Goal: Task Accomplishment & Management: Manage account settings

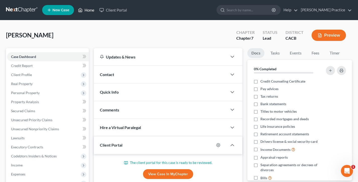
click at [89, 11] on link "Home" at bounding box center [86, 10] width 21 height 9
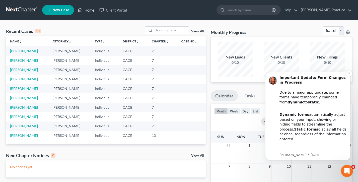
scroll to position [0, 0]
click at [350, 74] on icon "Dismiss notification" at bounding box center [349, 73] width 3 height 3
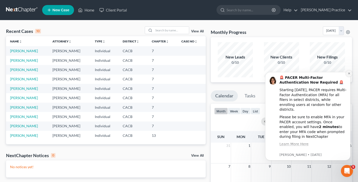
click at [349, 74] on icon "Dismiss notification" at bounding box center [349, 74] width 2 height 2
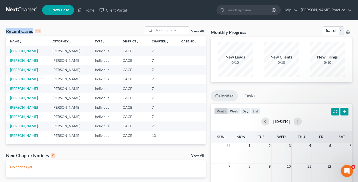
drag, startPoint x: 50, startPoint y: 32, endPoint x: 6, endPoint y: 32, distance: 43.7
click at [6, 32] on div "Recent Cases 10 View All" at bounding box center [106, 31] width 200 height 10
click at [88, 28] on div "Recent Cases 10 View All" at bounding box center [106, 31] width 200 height 10
drag, startPoint x: 55, startPoint y: 31, endPoint x: 4, endPoint y: 30, distance: 51.7
click at [4, 30] on div "Recent Cases 10 View All Name unfold_more expand_more expand_less Attorney unfo…" at bounding box center [106, 150] width 205 height 249
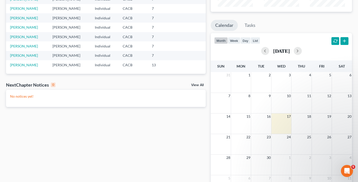
scroll to position [76, 0]
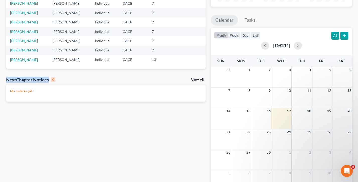
drag, startPoint x: 76, startPoint y: 81, endPoint x: 0, endPoint y: 79, distance: 75.8
click at [0, 79] on div "Recent Cases 10 View All Name unfold_more expand_more expand_less Attorney unfo…" at bounding box center [179, 75] width 358 height 261
click at [84, 78] on div "NextChapter Notices 0 View All" at bounding box center [106, 81] width 200 height 8
click at [197, 80] on link "View All" at bounding box center [197, 80] width 13 height 4
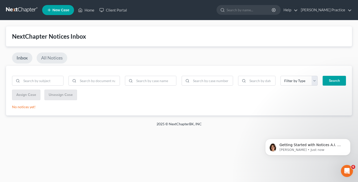
click at [50, 58] on link "All Notices" at bounding box center [52, 57] width 31 height 11
click at [23, 57] on link "Inbox" at bounding box center [22, 57] width 20 height 11
click at [84, 13] on link "Home" at bounding box center [86, 10] width 21 height 9
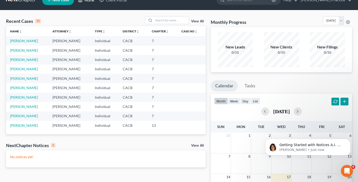
scroll to position [22, 0]
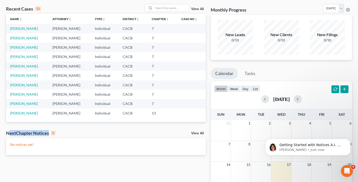
drag, startPoint x: 69, startPoint y: 134, endPoint x: 9, endPoint y: 131, distance: 60.3
click at [9, 131] on div "NextChapter Notices 0 View All" at bounding box center [106, 134] width 200 height 8
click at [95, 130] on div "NextChapter Notices 0 View All" at bounding box center [106, 134] width 200 height 8
drag, startPoint x: 65, startPoint y: 132, endPoint x: 6, endPoint y: 133, distance: 58.5
click at [6, 133] on div "NextChapter Notices 0 View All" at bounding box center [106, 134] width 200 height 8
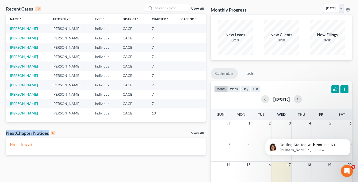
click at [88, 129] on div "Recent Cases 10 View All Name unfold_more expand_more expand_less Attorney unfo…" at bounding box center [106, 128] width 205 height 249
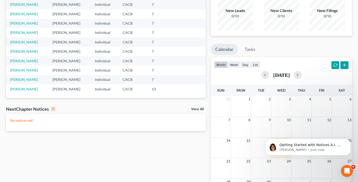
scroll to position [0, 0]
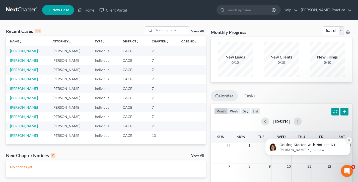
click at [349, 140] on icon "Dismiss notification" at bounding box center [349, 140] width 2 height 2
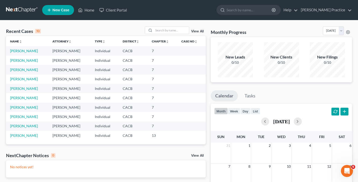
drag, startPoint x: 74, startPoint y: 50, endPoint x: 44, endPoint y: 50, distance: 29.6
click at [44, 50] on tr "[PERSON_NAME], [PERSON_NAME] Individual CACB 7" at bounding box center [106, 50] width 200 height 9
click at [79, 64] on td "[PERSON_NAME]" at bounding box center [69, 60] width 42 height 9
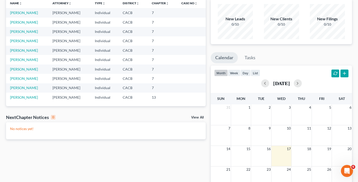
scroll to position [70, 0]
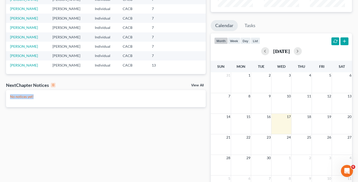
drag, startPoint x: 47, startPoint y: 98, endPoint x: 8, endPoint y: 97, distance: 38.4
click at [8, 97] on div "No notices yet!" at bounding box center [106, 98] width 200 height 17
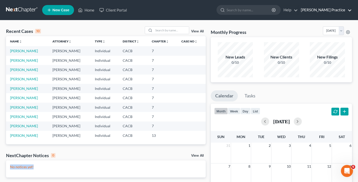
scroll to position [0, 0]
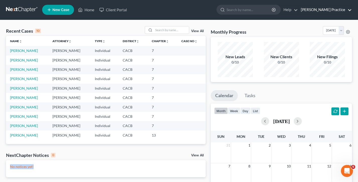
click at [326, 11] on link "[PERSON_NAME] Practice" at bounding box center [324, 9] width 53 height 9
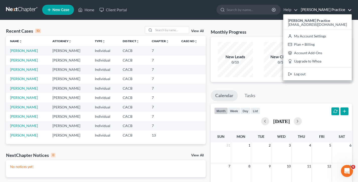
click at [237, 27] on div "Monthly Progress Bankruptcy Bankruptcy [DATE] [DATE] [DATE] [DATE] [DATE] [DATE…" at bounding box center [281, 31] width 141 height 11
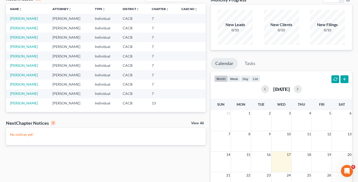
scroll to position [43, 0]
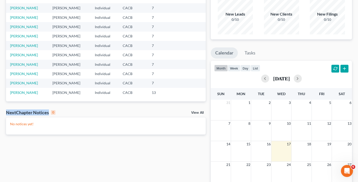
drag, startPoint x: 69, startPoint y: 111, endPoint x: 4, endPoint y: 111, distance: 65.0
click at [4, 111] on div "Recent Cases 10 View All Name unfold_more expand_more expand_less Attorney unfo…" at bounding box center [106, 107] width 205 height 249
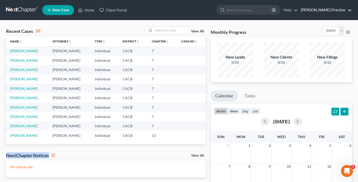
click at [325, 10] on link "[PERSON_NAME] Practice" at bounding box center [324, 10] width 53 height 9
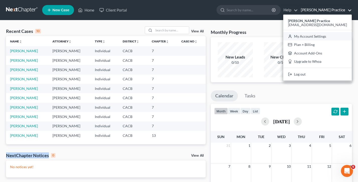
click at [322, 36] on link "My Account Settings" at bounding box center [317, 36] width 69 height 9
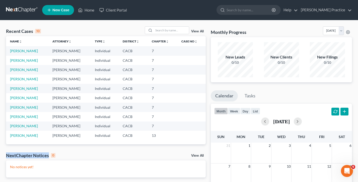
select select "29"
select select "4"
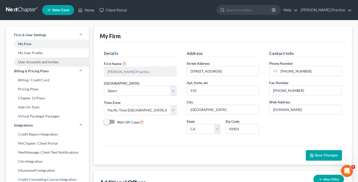
click at [37, 63] on link "User Accounts and Invites" at bounding box center [47, 61] width 83 height 9
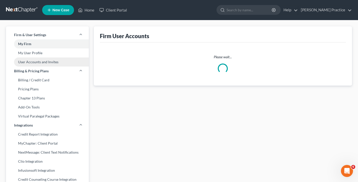
select select "0"
select select "2"
select select "1"
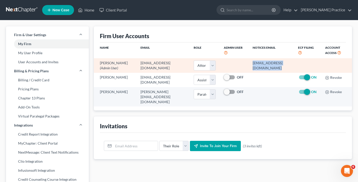
drag, startPoint x: 299, startPoint y: 63, endPoint x: 237, endPoint y: 63, distance: 62.0
click at [237, 63] on tr "[PERSON_NAME] (Admin User) [EMAIL_ADDRESS][DOMAIN_NAME] Select Attorney Paraleg…" at bounding box center [223, 65] width 258 height 14
click at [249, 63] on td "[EMAIL_ADDRESS][DOMAIN_NAME]" at bounding box center [272, 65] width 46 height 14
drag, startPoint x: 300, startPoint y: 63, endPoint x: 241, endPoint y: 64, distance: 59.0
click at [242, 64] on tr "[PERSON_NAME] (Admin User) [EMAIL_ADDRESS][DOMAIN_NAME] Select Attorney Paraleg…" at bounding box center [223, 65] width 258 height 14
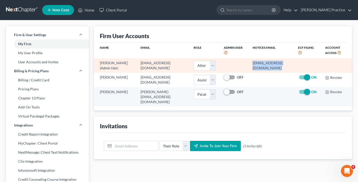
copy td "[EMAIL_ADDRESS][DOMAIN_NAME]"
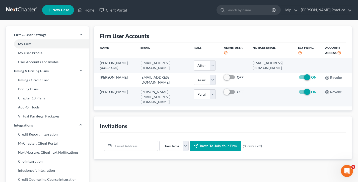
click at [209, 27] on div "Firm User Accounts" at bounding box center [223, 34] width 246 height 16
click at [336, 8] on link "[PERSON_NAME] Practice" at bounding box center [324, 10] width 53 height 9
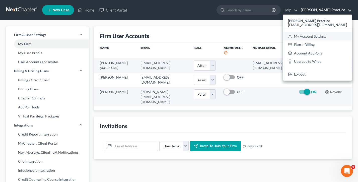
click at [322, 35] on link "My Account Settings" at bounding box center [317, 36] width 69 height 9
select select "7"
select select "29"
select select "4"
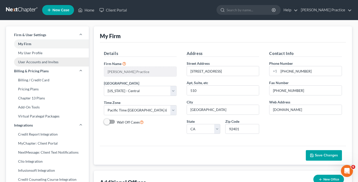
click at [28, 63] on link "User Accounts and Invites" at bounding box center [47, 61] width 83 height 9
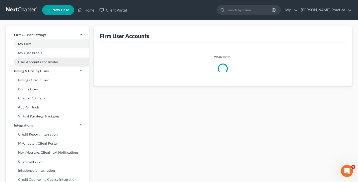
select select "0"
select select "2"
select select "1"
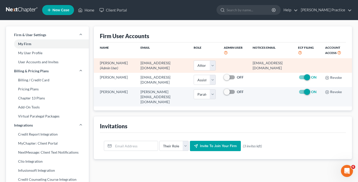
drag, startPoint x: 296, startPoint y: 63, endPoint x: 238, endPoint y: 63, distance: 58.2
click at [249, 63] on td "[EMAIL_ADDRESS][DOMAIN_NAME]" at bounding box center [272, 65] width 46 height 14
copy td "[EMAIL_ADDRESS][DOMAIN_NAME]"
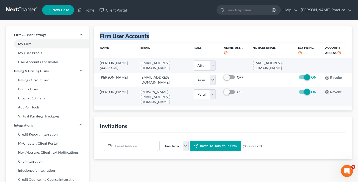
drag, startPoint x: 154, startPoint y: 35, endPoint x: 98, endPoint y: 35, distance: 56.0
click at [98, 35] on div "Firm User Accounts Name Email Role Admin User Notices Email ECF Filing Account …" at bounding box center [223, 68] width 258 height 84
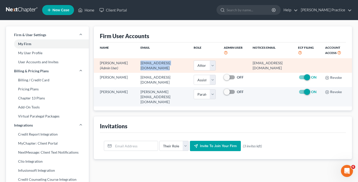
drag, startPoint x: 174, startPoint y: 64, endPoint x: 122, endPoint y: 65, distance: 52.2
click at [137, 65] on td "[EMAIL_ADDRESS][DOMAIN_NAME]" at bounding box center [163, 65] width 53 height 14
drag, startPoint x: 296, startPoint y: 64, endPoint x: 241, endPoint y: 63, distance: 55.2
click at [249, 63] on td "[EMAIL_ADDRESS][DOMAIN_NAME]" at bounding box center [272, 65] width 46 height 14
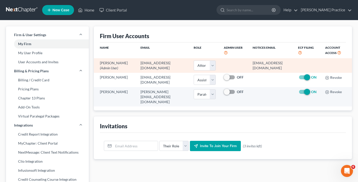
click at [249, 63] on td "[EMAIL_ADDRESS][DOMAIN_NAME]" at bounding box center [272, 65] width 46 height 14
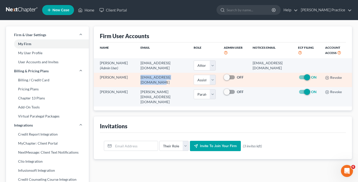
drag, startPoint x: 162, startPoint y: 87, endPoint x: 122, endPoint y: 87, distance: 40.2
click at [137, 87] on td "[EMAIL_ADDRESS][DOMAIN_NAME]" at bounding box center [163, 80] width 53 height 14
copy td "[EMAIL_ADDRESS][DOMAIN_NAME]"
click at [153, 87] on td "[EMAIL_ADDRESS][DOMAIN_NAME]" at bounding box center [163, 80] width 53 height 14
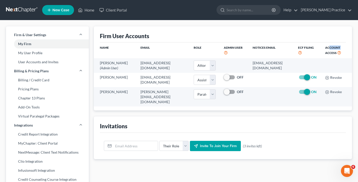
drag, startPoint x: 327, startPoint y: 54, endPoint x: 331, endPoint y: 46, distance: 9.2
click at [331, 46] on th "Account Access" at bounding box center [336, 50] width 31 height 16
click at [321, 48] on th "ECF Filing" at bounding box center [307, 50] width 27 height 16
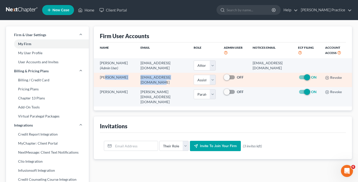
drag, startPoint x: 167, startPoint y: 86, endPoint x: 118, endPoint y: 87, distance: 48.7
click at [118, 87] on tr "[PERSON_NAME] [PERSON_NAME][EMAIL_ADDRESS][DOMAIN_NAME] Select Attorney Paraleg…" at bounding box center [223, 80] width 258 height 14
click at [118, 87] on td "[PERSON_NAME]" at bounding box center [115, 80] width 43 height 14
drag, startPoint x: 159, startPoint y: 88, endPoint x: 124, endPoint y: 87, distance: 35.7
click at [137, 87] on td "[EMAIL_ADDRESS][DOMAIN_NAME]" at bounding box center [163, 80] width 53 height 14
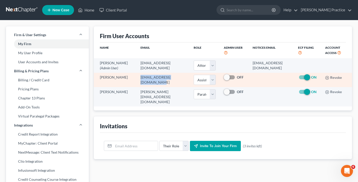
click at [137, 86] on td "[EMAIL_ADDRESS][DOMAIN_NAME]" at bounding box center [163, 80] width 53 height 14
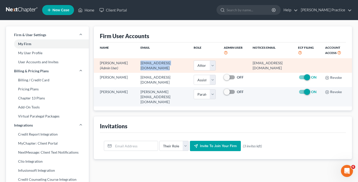
drag, startPoint x: 174, startPoint y: 64, endPoint x: 120, endPoint y: 64, distance: 54.7
click at [137, 64] on td "[EMAIL_ADDRESS][DOMAIN_NAME]" at bounding box center [163, 65] width 53 height 14
click at [120, 64] on td "[PERSON_NAME] (Admin User)" at bounding box center [115, 65] width 43 height 14
drag, startPoint x: 174, startPoint y: 64, endPoint x: 120, endPoint y: 63, distance: 54.2
click at [137, 63] on td "[EMAIL_ADDRESS][DOMAIN_NAME]" at bounding box center [163, 65] width 53 height 14
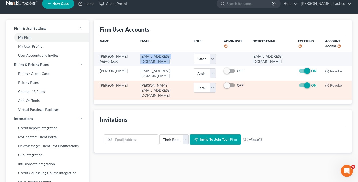
scroll to position [24, 0]
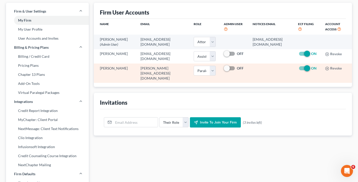
click at [156, 83] on td "[PERSON_NAME][EMAIL_ADDRESS][DOMAIN_NAME]" at bounding box center [163, 73] width 53 height 19
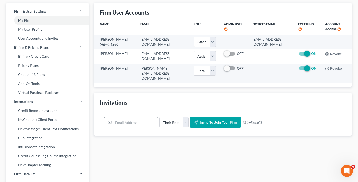
click at [125, 127] on input "email" at bounding box center [135, 122] width 44 height 10
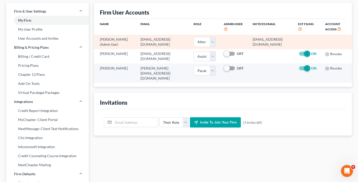
drag, startPoint x: 114, startPoint y: 44, endPoint x: 99, endPoint y: 37, distance: 16.5
click at [99, 37] on td "[PERSON_NAME] (Admin User)" at bounding box center [115, 42] width 43 height 14
click at [137, 39] on td "[EMAIL_ADDRESS][DOMAIN_NAME]" at bounding box center [163, 42] width 53 height 14
drag, startPoint x: 165, startPoint y: 40, endPoint x: 123, endPoint y: 40, distance: 42.9
click at [137, 40] on td "[EMAIL_ADDRESS][DOMAIN_NAME]" at bounding box center [163, 42] width 53 height 14
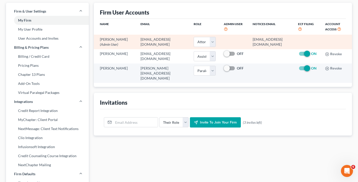
click at [137, 40] on td "[EMAIL_ADDRESS][DOMAIN_NAME]" at bounding box center [163, 42] width 53 height 14
drag, startPoint x: 175, startPoint y: 39, endPoint x: 121, endPoint y: 38, distance: 54.5
click at [137, 38] on td "[EMAIL_ADDRESS][DOMAIN_NAME]" at bounding box center [163, 42] width 53 height 14
drag, startPoint x: 121, startPoint y: 38, endPoint x: 133, endPoint y: 44, distance: 13.6
click at [137, 38] on td "[EMAIL_ADDRESS][DOMAIN_NAME]" at bounding box center [163, 42] width 53 height 14
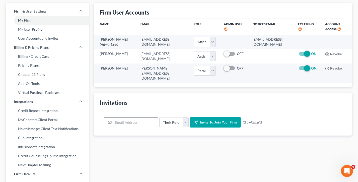
click at [134, 127] on input "email" at bounding box center [135, 122] width 44 height 10
click at [173, 127] on select "Their Role Attorney Paralegal Assistant" at bounding box center [173, 122] width 29 height 10
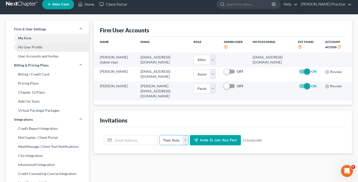
scroll to position [8, 0]
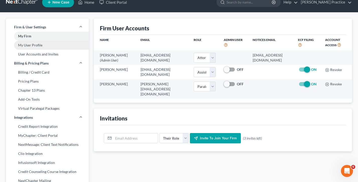
click at [33, 46] on link "My User Profile" at bounding box center [47, 45] width 83 height 9
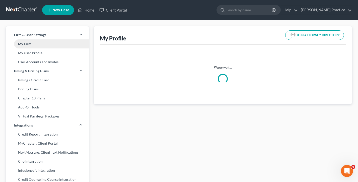
select select "4"
select select "attorney"
select select "0"
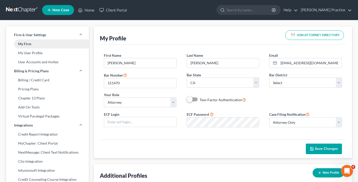
click at [31, 44] on link "My Firm" at bounding box center [47, 43] width 83 height 9
select select "7"
select select "29"
select select "4"
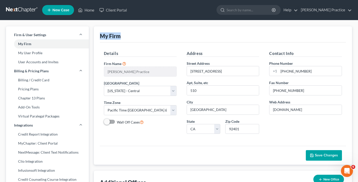
drag, startPoint x: 119, startPoint y: 35, endPoint x: 93, endPoint y: 34, distance: 26.6
click at [99, 34] on div "My Firm Details Firm Name * [PERSON_NAME] Practice Primary District Select [US_…" at bounding box center [223, 95] width 258 height 138
drag, startPoint x: 124, startPoint y: 36, endPoint x: 102, endPoint y: 36, distance: 22.3
click at [102, 36] on div "My Firm" at bounding box center [223, 34] width 246 height 16
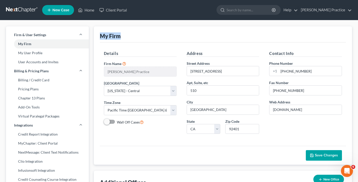
click at [102, 36] on div "My Firm" at bounding box center [110, 35] width 21 height 7
click at [327, 11] on link "[PERSON_NAME] Practice" at bounding box center [324, 10] width 53 height 9
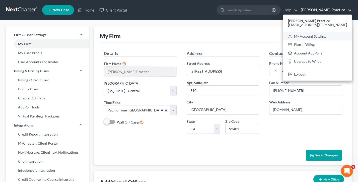
click at [320, 35] on link "My Account Settings" at bounding box center [317, 36] width 69 height 9
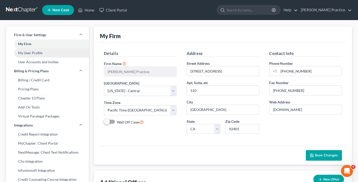
click at [33, 53] on link "My User Profile" at bounding box center [47, 52] width 83 height 9
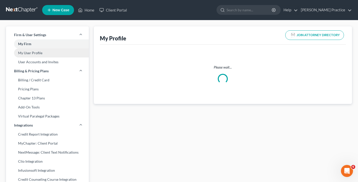
select select "4"
select select "attorney"
select select "0"
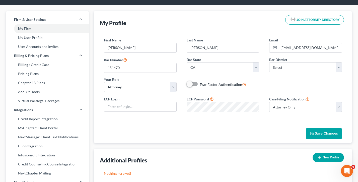
scroll to position [16, 0]
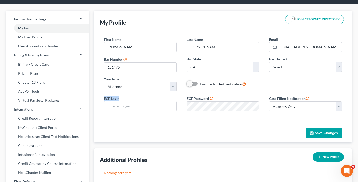
drag, startPoint x: 130, startPoint y: 98, endPoint x: 98, endPoint y: 98, distance: 31.9
click at [98, 98] on div "My Profile JOIN ATTORNEY DIRECTORY First Name * [PERSON_NAME] Last Name * [PERS…" at bounding box center [223, 77] width 258 height 132
drag, startPoint x: 220, startPoint y: 98, endPoint x: 174, endPoint y: 99, distance: 46.2
click at [174, 99] on div "ECF Login ECF Password Case Filing Notification Select Attorney Only Attorney A…" at bounding box center [223, 105] width 248 height 20
click at [174, 98] on div "ECF Login" at bounding box center [140, 103] width 83 height 15
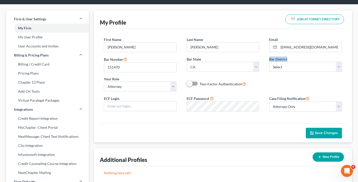
drag, startPoint x: 287, startPoint y: 58, endPoint x: 267, endPoint y: 58, distance: 19.3
click at [267, 58] on div "Bar District Select [US_STATE] - [GEOGRAPHIC_DATA] [US_STATE] - [GEOGRAPHIC_DAT…" at bounding box center [305, 63] width 83 height 15
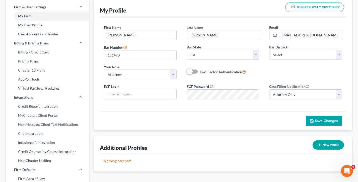
scroll to position [28, 0]
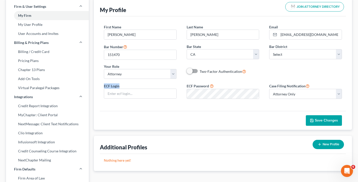
drag, startPoint x: 131, startPoint y: 85, endPoint x: 102, endPoint y: 85, distance: 28.9
click at [102, 85] on div "ECF Login" at bounding box center [140, 90] width 83 height 15
drag, startPoint x: 223, startPoint y: 86, endPoint x: 179, endPoint y: 86, distance: 43.9
click at [179, 86] on div "ECF Login ECF Password Case Filing Notification Select Attorney Only Attorney A…" at bounding box center [223, 93] width 248 height 20
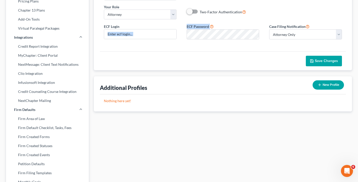
scroll to position [50, 0]
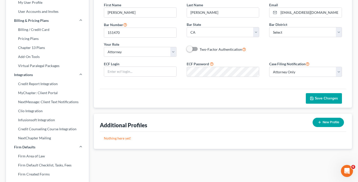
click at [182, 89] on div "Save Changes" at bounding box center [223, 98] width 246 height 19
click at [325, 121] on button "New Profile" at bounding box center [328, 122] width 31 height 9
select select "7"
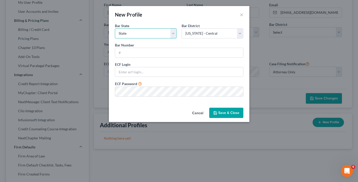
click at [132, 33] on select "State [US_STATE] AK AR AZ CA CO CT DE DC [GEOGRAPHIC_DATA] [GEOGRAPHIC_DATA] GU…" at bounding box center [146, 33] width 62 height 10
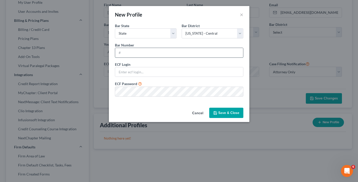
click at [129, 55] on input "text" at bounding box center [179, 53] width 128 height 10
click at [138, 73] on input "text" at bounding box center [179, 72] width 128 height 10
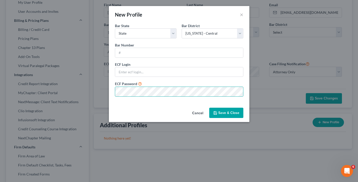
click at [241, 81] on div "ECF Password *" at bounding box center [179, 89] width 134 height 16
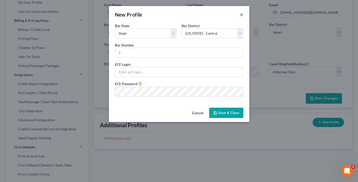
click at [243, 16] on button "×" at bounding box center [242, 15] width 4 height 6
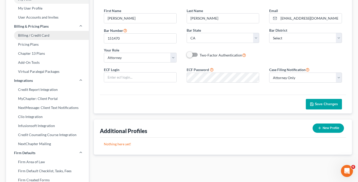
scroll to position [47, 0]
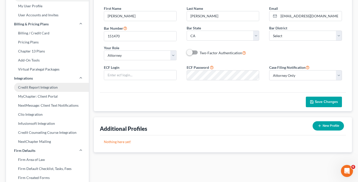
click at [33, 85] on link "Credit Report Integration" at bounding box center [47, 87] width 83 height 9
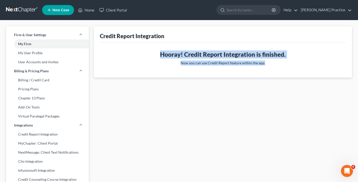
drag, startPoint x: 241, startPoint y: 64, endPoint x: 156, endPoint y: 53, distance: 85.8
click at [156, 53] on div "Hooray! Credit Report Integration is finished. Now you can use Credit Report fe…" at bounding box center [222, 59] width 243 height 19
click at [156, 53] on h3 "Hooray! Credit Report Integration is finished." at bounding box center [223, 54] width 238 height 8
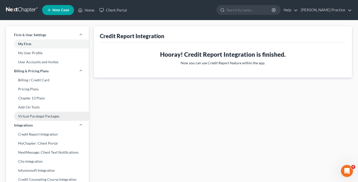
scroll to position [28, 0]
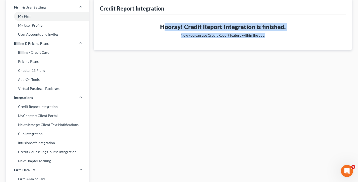
drag, startPoint x: 283, startPoint y: 37, endPoint x: 166, endPoint y: 31, distance: 117.4
click at [166, 31] on div "Hooray! Credit Report Integration is finished. Now you can use Credit Report fe…" at bounding box center [222, 32] width 243 height 19
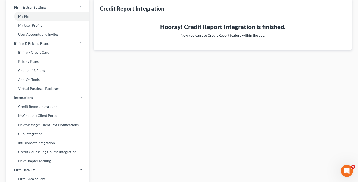
click at [166, 31] on h3 "Hooray! Credit Report Integration is finished." at bounding box center [223, 27] width 238 height 8
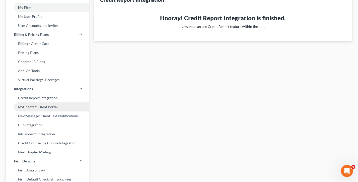
click at [29, 106] on link "MyChapter: Client Portal" at bounding box center [47, 106] width 83 height 9
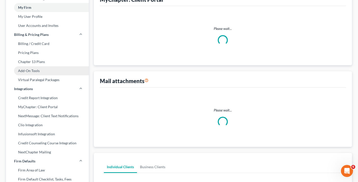
select select
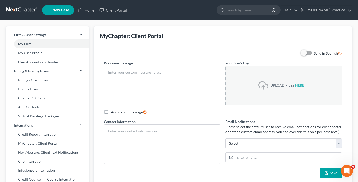
type textarea "Hello! Welcome to the [PERSON_NAME] Practice Client Portal This online client p…"
type textarea "[EMAIL_ADDRESS][DOMAIN_NAME] [PHONE_NUMBER]"
select select "0"
type input "[EMAIL_ADDRESS][DOMAIN_NAME]"
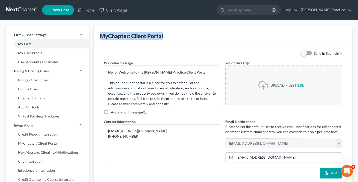
drag, startPoint x: 185, startPoint y: 33, endPoint x: 99, endPoint y: 33, distance: 86.1
click at [99, 33] on div "MyChapter: Client Portal Send in Spanish Welcome message Hello! Welcome to the …" at bounding box center [223, 106] width 258 height 160
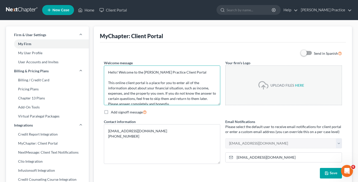
drag, startPoint x: 202, startPoint y: 72, endPoint x: 107, endPoint y: 72, distance: 94.4
click at [107, 72] on textarea "Hello! Welcome to the [PERSON_NAME] Practice Client Portal This online client p…" at bounding box center [162, 86] width 117 height 40
click at [177, 80] on textarea "Hello! Welcome to the [PERSON_NAME] Practice Client Portal This online client p…" at bounding box center [162, 86] width 117 height 40
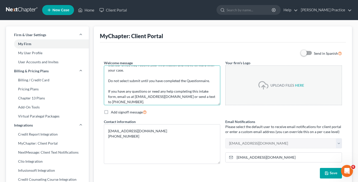
scroll to position [58, 0]
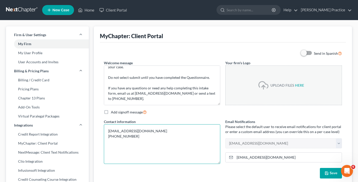
drag, startPoint x: 147, startPoint y: 139, endPoint x: 104, endPoint y: 129, distance: 43.8
click at [104, 129] on div "Contact information [EMAIL_ADDRESS][DOMAIN_NAME] [PHONE_NUMBER]" at bounding box center [162, 141] width 122 height 45
click at [274, 130] on p "Please select the default user to receive email notifications for client portal…" at bounding box center [283, 129] width 117 height 10
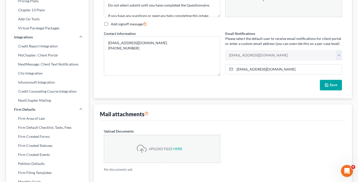
scroll to position [54, 0]
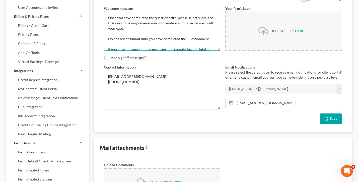
drag, startPoint x: 139, startPoint y: 32, endPoint x: 101, endPoint y: 14, distance: 42.0
click at [101, 14] on div "Welcome message Hello! Welcome to the [PERSON_NAME] Practice Client Portal This…" at bounding box center [162, 28] width 122 height 45
click at [97, 33] on div "MyChapter: Client Portal Send in Spanish Welcome message Hello! Welcome to the …" at bounding box center [223, 52] width 258 height 160
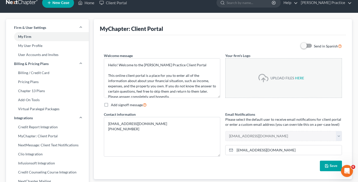
scroll to position [0, 0]
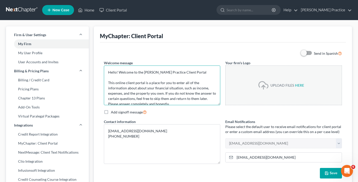
drag, startPoint x: 176, startPoint y: 70, endPoint x: 113, endPoint y: 71, distance: 63.5
click at [113, 71] on textarea "Hello! Welcome to the [PERSON_NAME] Practice Client Portal This online client p…" at bounding box center [162, 86] width 117 height 40
click at [149, 75] on textarea "Hello! Welcome to the [PERSON_NAME] Practice Client Portal This online client p…" at bounding box center [162, 86] width 117 height 40
click at [209, 73] on textarea "Hello! Welcome to the [PERSON_NAME] Practice Client Portal This online client p…" at bounding box center [162, 86] width 117 height 40
type textarea "Hello! Welcome to the [PERSON_NAME] Practice Client Portal This online client p…"
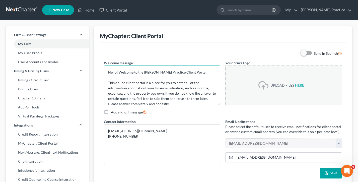
drag, startPoint x: 148, startPoint y: 78, endPoint x: 105, endPoint y: 60, distance: 46.0
click at [105, 60] on div "Welcome message Hello! Welcome to the [PERSON_NAME] Practice Client Portal This…" at bounding box center [162, 82] width 122 height 45
click at [169, 76] on textarea "Hello! Welcome to the [PERSON_NAME] Practice Client Portal This online client p…" at bounding box center [162, 86] width 117 height 40
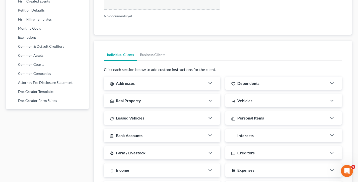
scroll to position [252, 0]
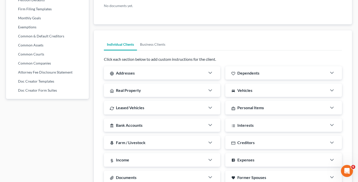
drag, startPoint x: 148, startPoint y: 70, endPoint x: 177, endPoint y: 72, distance: 29.2
click at [148, 70] on div "Addresses" at bounding box center [155, 72] width 102 height 13
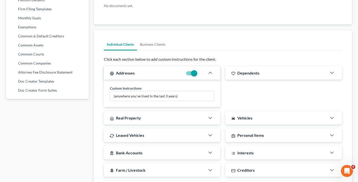
click at [269, 73] on div "Dependents" at bounding box center [276, 72] width 102 height 13
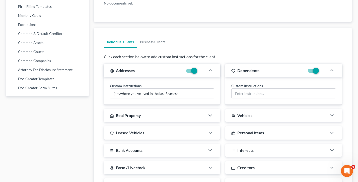
scroll to position [316, 0]
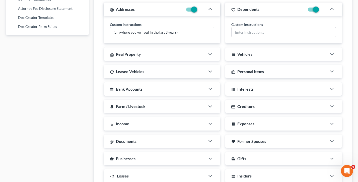
click at [153, 53] on div "Real Property" at bounding box center [155, 53] width 102 height 13
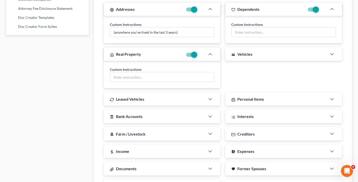
click at [263, 54] on div "directions_car Vehicles" at bounding box center [276, 53] width 102 height 13
click at [135, 102] on div "Leased Vehicles" at bounding box center [155, 98] width 102 height 13
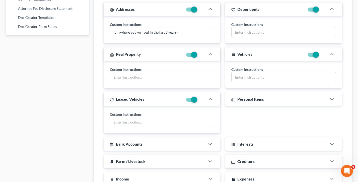
click at [261, 97] on span "Personal Items" at bounding box center [250, 99] width 27 height 5
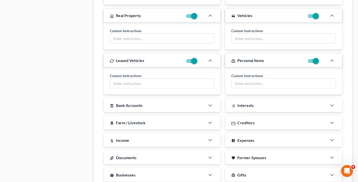
scroll to position [367, 0]
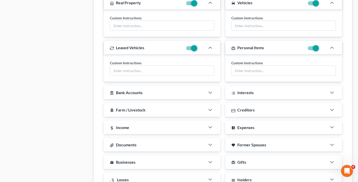
click at [150, 94] on div "account_balance Bank Accounts" at bounding box center [155, 92] width 102 height 13
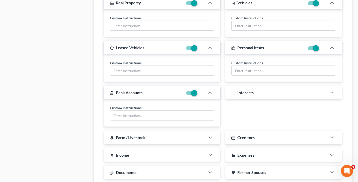
click at [262, 92] on div "Interests" at bounding box center [276, 92] width 102 height 13
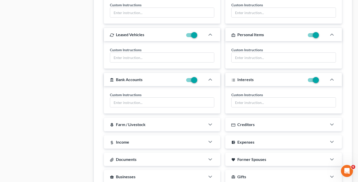
scroll to position [402, 0]
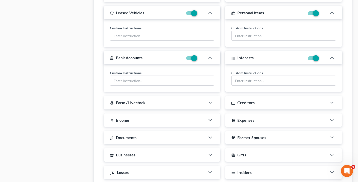
click at [175, 101] on div "local_florist Farm / Livestock" at bounding box center [155, 102] width 102 height 13
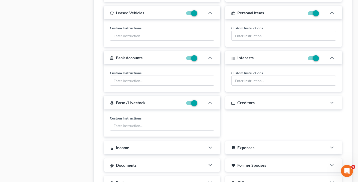
click at [263, 103] on div "Creditors" at bounding box center [276, 102] width 102 height 13
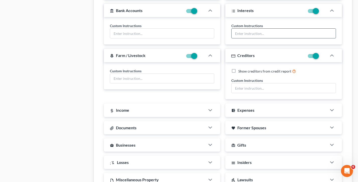
scroll to position [448, 0]
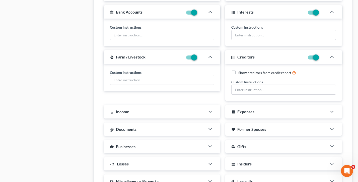
click at [320, 59] on label at bounding box center [320, 59] width 0 height 0
click at [322, 57] on input "checkbox" at bounding box center [323, 56] width 3 height 3
click at [320, 59] on label at bounding box center [320, 59] width 0 height 0
click at [322, 57] on input "checkbox" at bounding box center [323, 56] width 3 height 3
checkbox input "true"
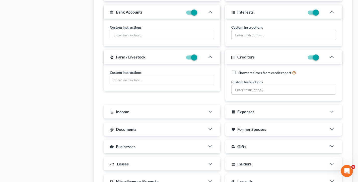
click at [238, 73] on label "Show creditors from credit report" at bounding box center [267, 73] width 58 height 6
click at [241, 73] on input "Show creditors from credit report" at bounding box center [242, 71] width 3 height 3
click at [238, 73] on label "Show creditors from credit report" at bounding box center [267, 73] width 58 height 6
click at [241, 73] on input "Show creditors from credit report" at bounding box center [242, 71] width 3 height 3
checkbox input "false"
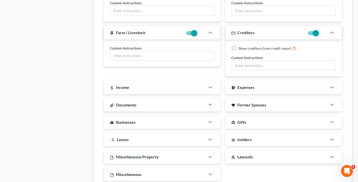
scroll to position [498, 0]
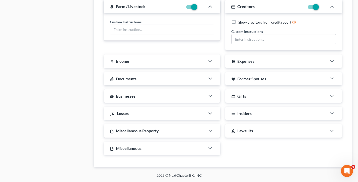
click at [137, 63] on div "Income" at bounding box center [155, 60] width 102 height 13
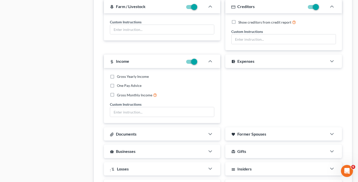
click at [258, 63] on div "account_balance_wallet Expenses" at bounding box center [276, 60] width 102 height 13
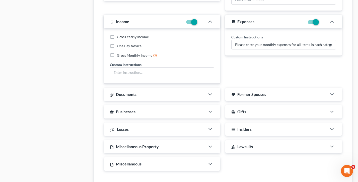
scroll to position [547, 0]
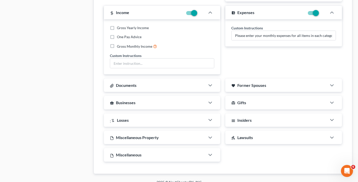
click at [264, 87] on span "Former Spouses" at bounding box center [251, 85] width 29 height 5
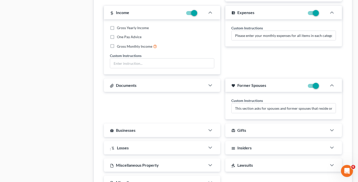
click at [170, 88] on div "Documents" at bounding box center [155, 85] width 102 height 13
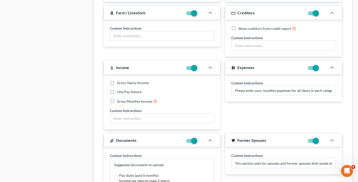
scroll to position [490, 0]
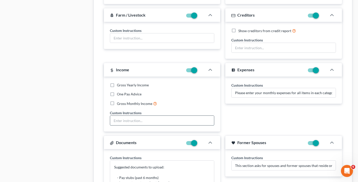
click at [140, 122] on input "text" at bounding box center [162, 121] width 104 height 10
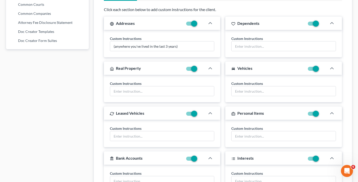
scroll to position [298, 0]
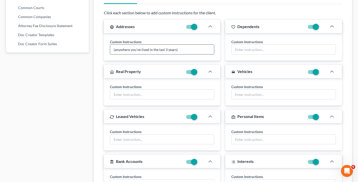
drag, startPoint x: 191, startPoint y: 49, endPoint x: 112, endPoint y: 49, distance: 78.8
click at [112, 49] on input "(anywhere you've lived in the last 3 years)" at bounding box center [162, 50] width 104 height 10
click at [174, 48] on input "(anywhere you've lived in the last 3 years)" at bounding box center [162, 50] width 104 height 10
drag, startPoint x: 190, startPoint y: 49, endPoint x: 108, endPoint y: 48, distance: 81.6
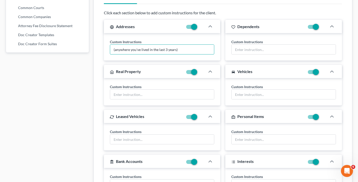
click at [110, 49] on div "(anywhere you've lived in the last 3 years)" at bounding box center [162, 49] width 105 height 10
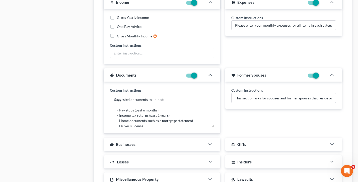
scroll to position [559, 0]
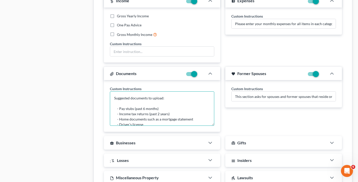
drag, startPoint x: 180, startPoint y: 98, endPoint x: 107, endPoint y: 97, distance: 73.1
click at [108, 97] on div "Custom Instructions Suggested documents to upload: - Pay stubs (past 6 months) …" at bounding box center [162, 106] width 117 height 52
click at [172, 101] on textarea "Suggested documents to upload: - Pay stubs (past 6 months) - Income tax returns…" at bounding box center [162, 108] width 105 height 34
drag, startPoint x: 170, startPoint y: 98, endPoint x: 111, endPoint y: 98, distance: 58.7
click at [111, 98] on textarea "Suggested documents to upload: - Pay stubs (past 6 months) - Income tax returns…" at bounding box center [162, 108] width 105 height 34
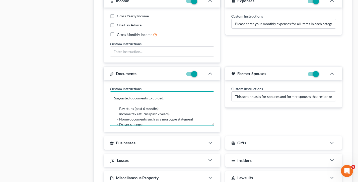
click at [177, 115] on textarea "Suggested documents to upload: - Pay stubs (past 6 months) - Income tax returns…" at bounding box center [162, 108] width 105 height 34
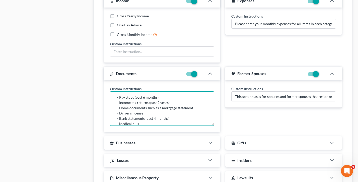
scroll to position [0, 0]
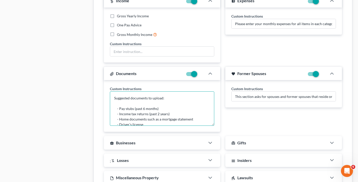
drag, startPoint x: 165, startPoint y: 116, endPoint x: 115, endPoint y: 92, distance: 55.2
click at [115, 92] on textarea "Suggested documents to upload: - Pay stubs (past 6 months) - Income tax returns…" at bounding box center [162, 108] width 105 height 34
click at [174, 106] on textarea "Suggested documents to upload: - Pay stubs (past 6 months) - Income tax returns…" at bounding box center [162, 108] width 105 height 34
click at [168, 101] on textarea "Suggested documents to upload: - Pay stubs (past 6 months) - Income tax returns…" at bounding box center [162, 108] width 105 height 34
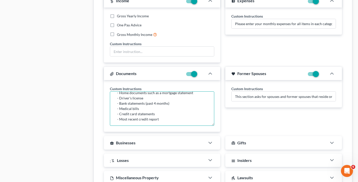
scroll to position [32, 0]
click at [163, 114] on textarea "Suggested documents to upload: - Pay stubs (past 6 months) - Income tax returns…" at bounding box center [162, 108] width 105 height 34
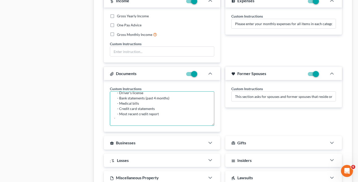
click at [128, 118] on textarea "Suggested documents to upload: - Pay stubs (past 6 months) - Income tax returns…" at bounding box center [162, 108] width 105 height 34
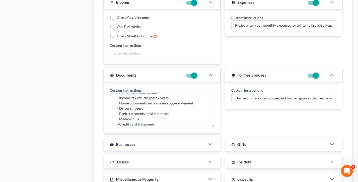
scroll to position [37, 0]
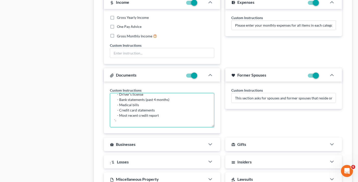
type textarea "Suggested documents to upload: - Pay stubs (past 6 months) - Income tax returns…"
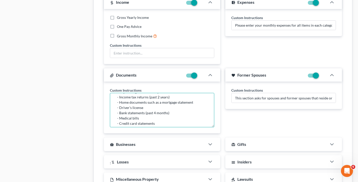
scroll to position [0, 0]
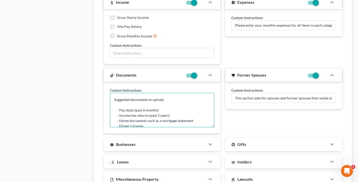
drag, startPoint x: 177, startPoint y: 99, endPoint x: 112, endPoint y: 97, distance: 65.0
click at [112, 97] on textarea "Suggested documents to upload: - Pay stubs (past 6 months) - Income tax returns…" at bounding box center [162, 110] width 105 height 34
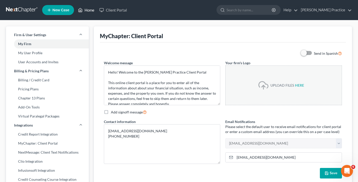
click at [89, 12] on link "Home" at bounding box center [86, 10] width 21 height 9
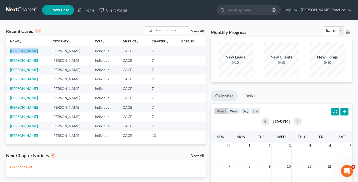
drag, startPoint x: 36, startPoint y: 50, endPoint x: 8, endPoint y: 50, distance: 27.9
click at [8, 50] on td "[PERSON_NAME]" at bounding box center [27, 50] width 42 height 9
click at [17, 51] on link "[PERSON_NAME]" at bounding box center [24, 51] width 28 height 4
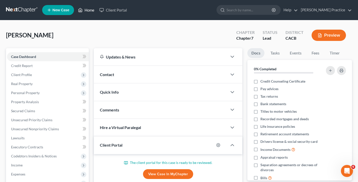
click at [88, 11] on link "Home" at bounding box center [86, 10] width 21 height 9
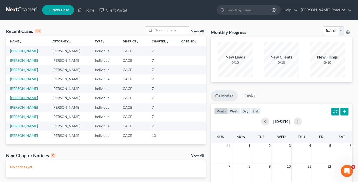
click at [22, 99] on link "[PERSON_NAME]" at bounding box center [24, 98] width 28 height 4
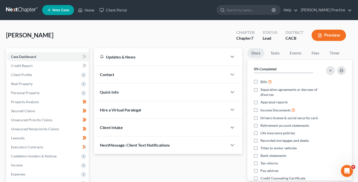
drag, startPoint x: 147, startPoint y: 129, endPoint x: 148, endPoint y: 96, distance: 33.1
click at [147, 129] on div "Updates & News × [US_STATE] [GEOGRAPHIC_DATA] Notes: Take a look at NextChapter…" at bounding box center [168, 101] width 149 height 106
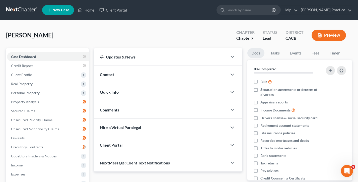
scroll to position [43, 0]
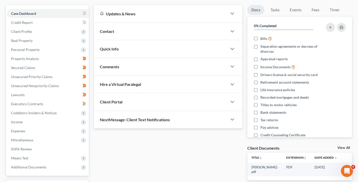
click at [147, 102] on div "Client Portal" at bounding box center [161, 101] width 134 height 17
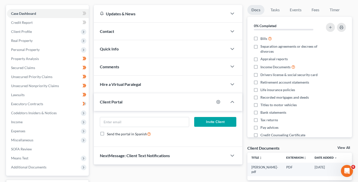
scroll to position [0, 0]
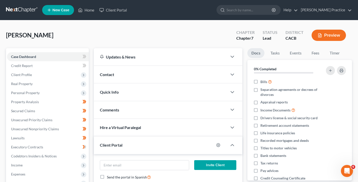
drag, startPoint x: 48, startPoint y: 35, endPoint x: -1, endPoint y: 34, distance: 49.0
click at [0, 34] on html "Home New Case Client Portal [PERSON_NAME] Practice [EMAIL_ADDRESS][DOMAIN_NAME]…" at bounding box center [179, 133] width 358 height 267
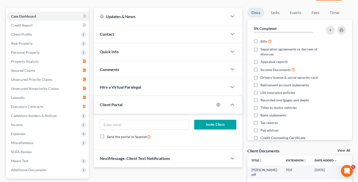
scroll to position [69, 0]
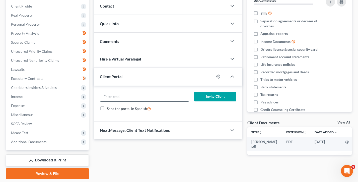
click at [127, 97] on input "email" at bounding box center [144, 97] width 89 height 10
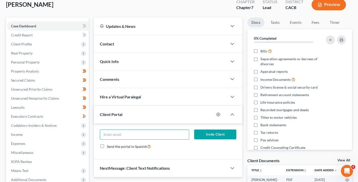
scroll to position [30, 0]
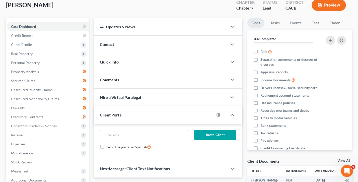
click at [140, 45] on div "Contact" at bounding box center [161, 44] width 134 height 17
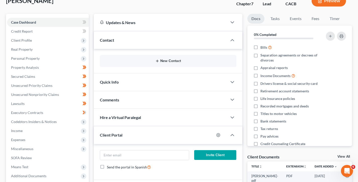
scroll to position [35, 0]
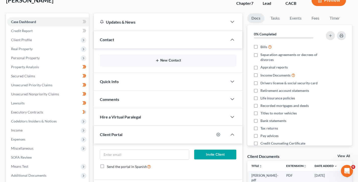
click at [161, 61] on button "New Contact" at bounding box center [168, 60] width 129 height 4
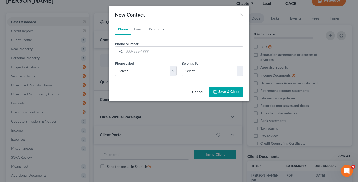
drag, startPoint x: 138, startPoint y: 29, endPoint x: 153, endPoint y: 53, distance: 28.4
click at [138, 29] on link "Email" at bounding box center [138, 29] width 15 height 12
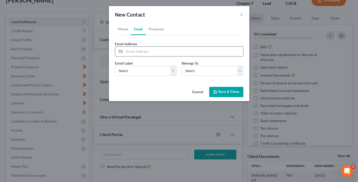
click at [154, 53] on input "email" at bounding box center [184, 52] width 119 height 10
type input "[EMAIL_ADDRESS][DOMAIN_NAME]"
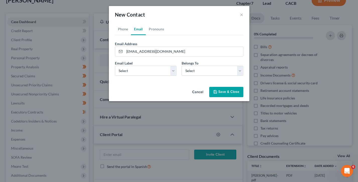
drag, startPoint x: 237, startPoint y: 93, endPoint x: 144, endPoint y: 76, distance: 95.1
click at [237, 93] on button "Save & Close" at bounding box center [226, 92] width 34 height 11
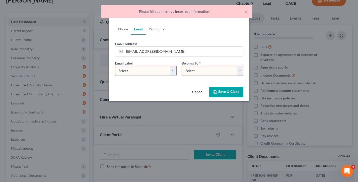
click at [147, 68] on select "Select Home Work Other" at bounding box center [146, 71] width 62 height 10
select select "1"
click at [115, 66] on select "Select Home Work Other" at bounding box center [146, 71] width 62 height 10
click at [192, 72] on select "Select Client Other" at bounding box center [213, 71] width 62 height 10
select select "0"
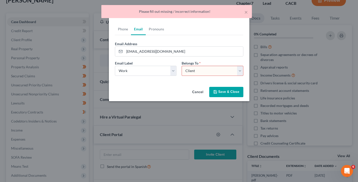
click at [182, 66] on select "Select Client Other" at bounding box center [213, 71] width 62 height 10
click at [218, 90] on button "Save & Close" at bounding box center [226, 92] width 34 height 11
click at [220, 93] on div "Cancel Save & Close" at bounding box center [179, 93] width 141 height 17
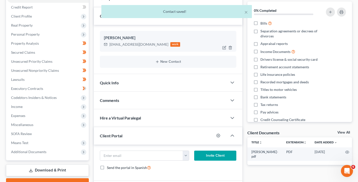
scroll to position [94, 0]
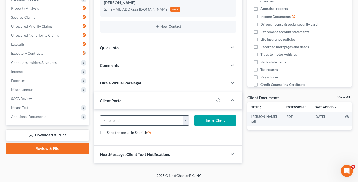
click at [185, 120] on button "button" at bounding box center [186, 121] width 6 height 10
drag, startPoint x: 199, startPoint y: 130, endPoint x: 150, endPoint y: 122, distance: 49.2
click at [199, 130] on link "[EMAIL_ADDRESS][DOMAIN_NAME]" at bounding box center [217, 131] width 69 height 9
type input "[EMAIL_ADDRESS][DOMAIN_NAME]"
click at [184, 118] on button "button" at bounding box center [186, 121] width 6 height 10
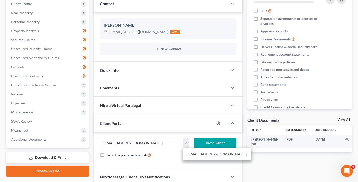
scroll to position [54, 0]
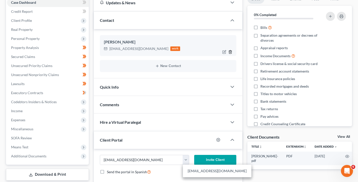
click at [231, 51] on icon "button" at bounding box center [230, 52] width 4 height 4
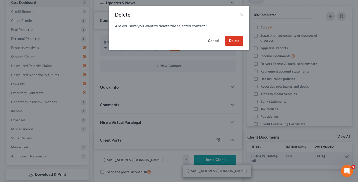
drag, startPoint x: 233, startPoint y: 42, endPoint x: 120, endPoint y: 53, distance: 113.5
click at [233, 42] on button "Delete" at bounding box center [234, 41] width 18 height 10
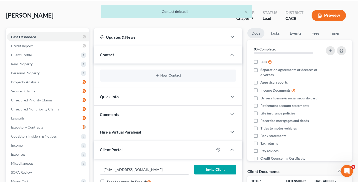
scroll to position [0, 0]
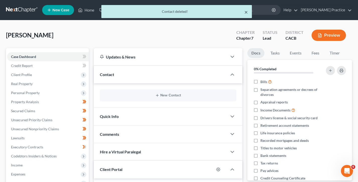
click at [247, 14] on button "×" at bounding box center [247, 12] width 4 height 6
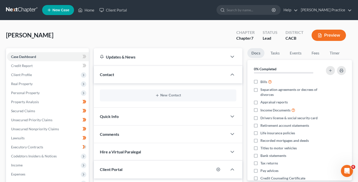
scroll to position [76, 0]
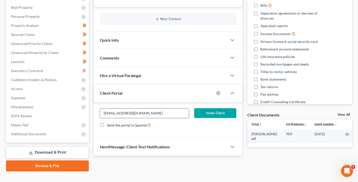
click at [144, 112] on input "[EMAIL_ADDRESS][DOMAIN_NAME]" at bounding box center [144, 113] width 89 height 10
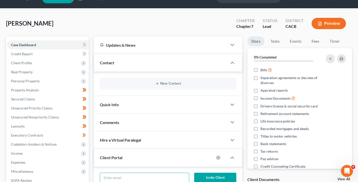
scroll to position [0, 0]
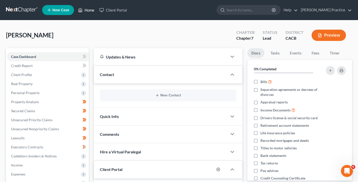
click at [87, 9] on link "Home" at bounding box center [86, 10] width 21 height 9
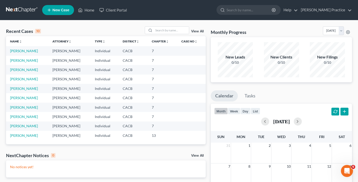
click at [53, 9] on span "New Case" at bounding box center [60, 10] width 17 height 4
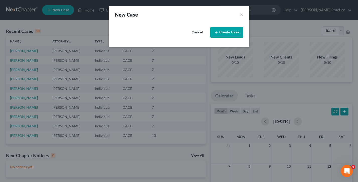
select select "7"
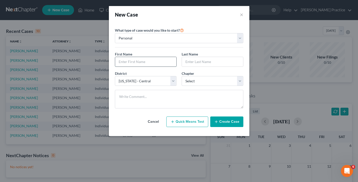
click at [148, 61] on input "text" at bounding box center [145, 62] width 61 height 10
click at [208, 61] on input "text" at bounding box center [212, 62] width 61 height 10
click at [177, 71] on div "District * Select [US_STATE] - [GEOGRAPHIC_DATA] [US_STATE] - [GEOGRAPHIC_DATA]…" at bounding box center [145, 78] width 67 height 15
click at [194, 80] on select "Select 7 11 12 13" at bounding box center [213, 81] width 62 height 10
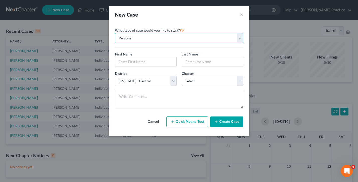
click at [179, 41] on select "Personal Business" at bounding box center [179, 38] width 129 height 10
select select "1"
click at [115, 33] on select "Personal Business" at bounding box center [179, 38] width 129 height 10
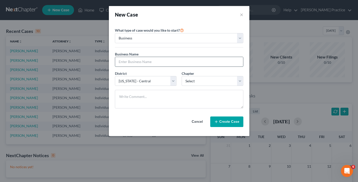
click at [147, 65] on input "text" at bounding box center [179, 62] width 128 height 10
type input "[PERSON_NAME] Inc"
click at [149, 46] on div "What type of case would you like to start? Personal Business" at bounding box center [179, 37] width 129 height 20
click at [208, 81] on select "Select 7 11 12" at bounding box center [213, 81] width 62 height 10
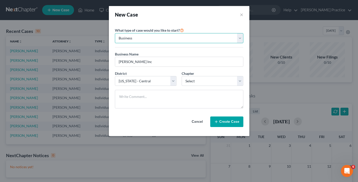
click at [149, 37] on select "Personal Business" at bounding box center [179, 38] width 129 height 10
click at [115, 33] on select "Personal Business" at bounding box center [179, 38] width 129 height 10
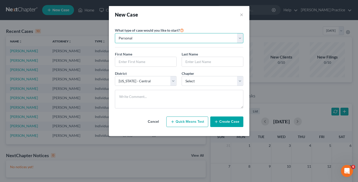
click at [140, 38] on select "Personal Business" at bounding box center [179, 38] width 129 height 10
select select "1"
click at [115, 33] on select "Personal Business" at bounding box center [179, 38] width 129 height 10
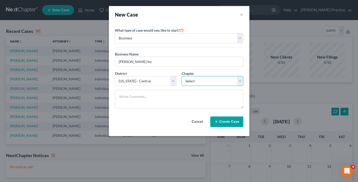
click at [210, 80] on select "Select 7 11 12" at bounding box center [213, 81] width 62 height 10
select select "0"
click at [182, 76] on select "Select 7 11 12" at bounding box center [213, 81] width 62 height 10
click at [157, 63] on input "[PERSON_NAME] Inc" at bounding box center [179, 62] width 128 height 10
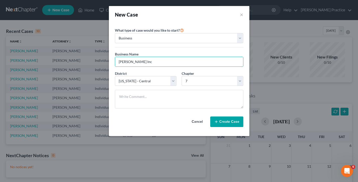
click at [231, 123] on button "Create Case" at bounding box center [226, 121] width 33 height 11
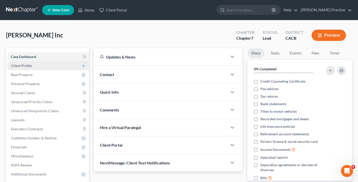
click at [26, 67] on span "Client Profile" at bounding box center [21, 66] width 21 height 4
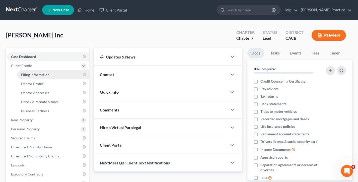
click at [37, 75] on span "Filing Information" at bounding box center [35, 75] width 28 height 4
select select "1"
select select "0"
select select "7"
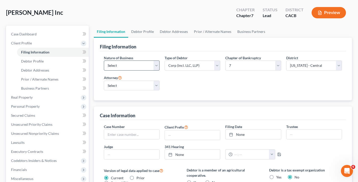
scroll to position [25, 0]
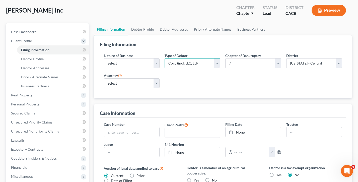
click at [184, 64] on select "Select Partnership Corp (incl. LLC, LLP) Other" at bounding box center [193, 63] width 56 height 10
click at [130, 65] on select "Select Clearing Bank Commodity Broker Health Care Business Other Railroad Singl…" at bounding box center [132, 63] width 56 height 10
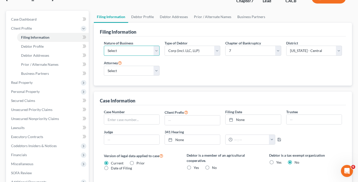
scroll to position [40, 0]
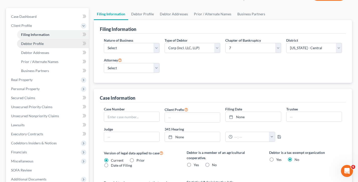
click at [30, 43] on span "Debtor Profile" at bounding box center [32, 43] width 23 height 4
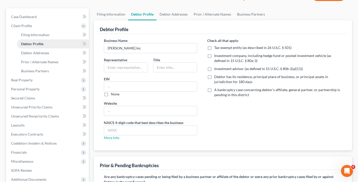
scroll to position [20, 0]
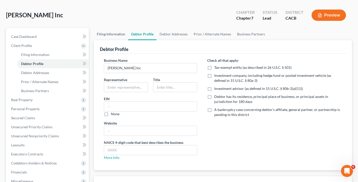
click at [113, 35] on link "Filing Information" at bounding box center [111, 34] width 34 height 12
select select "1"
select select "0"
select select "7"
select select "0"
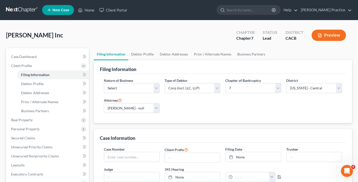
click at [205, 100] on div "Nature of Business Select Clearing Bank Commodity Broker Health Care Business O…" at bounding box center [222, 97] width 243 height 39
click at [247, 88] on select "Select 7 11 12" at bounding box center [253, 88] width 56 height 10
click at [204, 89] on select "Select Partnership Corp (incl. LLC, LLP) Other" at bounding box center [193, 88] width 56 height 10
select select "2"
click at [165, 83] on select "Select Partnership Corp (incl. LLC, LLP) Other" at bounding box center [193, 88] width 56 height 10
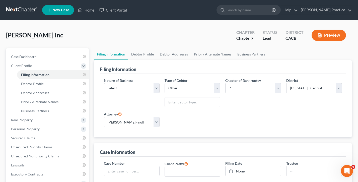
click at [184, 107] on div "Type of Debtor Select Partnership Corp (incl. LLC, LLP) Other Other Debtor Type" at bounding box center [192, 94] width 61 height 33
click at [185, 105] on input "text" at bounding box center [192, 102] width 55 height 10
click at [146, 103] on div "Nature of Business Select Clearing Bank Commodity Broker Health Care Business O…" at bounding box center [131, 94] width 61 height 33
click at [137, 89] on select "Select Clearing Bank Commodity Broker Health Care Business Other Railroad Singl…" at bounding box center [132, 88] width 56 height 10
click at [85, 13] on link "Home" at bounding box center [86, 10] width 21 height 9
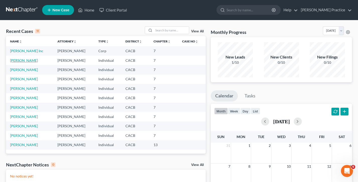
click at [24, 61] on link "[PERSON_NAME]" at bounding box center [24, 60] width 28 height 4
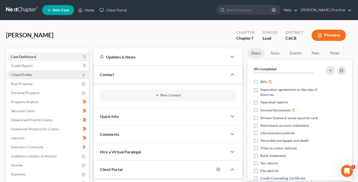
click at [35, 75] on span "Client Profile" at bounding box center [48, 74] width 82 height 9
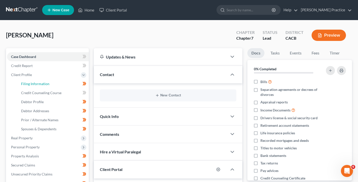
drag, startPoint x: 50, startPoint y: 84, endPoint x: 190, endPoint y: 78, distance: 140.2
click at [50, 84] on link "Filing Information" at bounding box center [53, 83] width 72 height 9
select select "1"
select select "0"
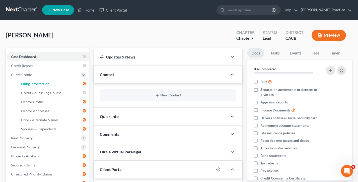
select select "7"
select select "0"
select select "4"
select select "0"
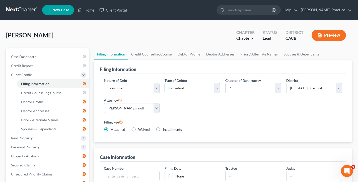
click at [196, 85] on select "Select Individual Joint" at bounding box center [193, 88] width 56 height 10
click at [135, 90] on select "Select Business Consumer Other" at bounding box center [132, 88] width 56 height 10
drag, startPoint x: 90, startPoint y: 10, endPoint x: 100, endPoint y: 21, distance: 14.9
click at [90, 10] on link "Home" at bounding box center [86, 10] width 21 height 9
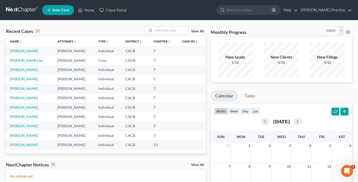
click at [201, 31] on link "View All" at bounding box center [197, 32] width 13 height 4
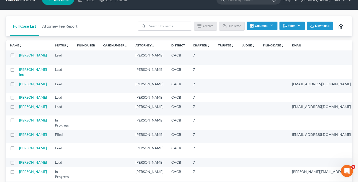
scroll to position [11, 0]
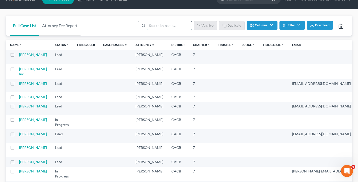
click at [157, 27] on input "search" at bounding box center [169, 25] width 44 height 9
type input "[PERSON_NAME]"
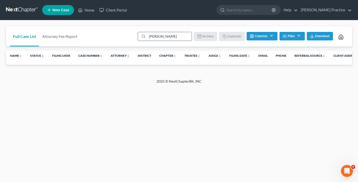
click at [160, 36] on input "[PERSON_NAME]" at bounding box center [169, 36] width 44 height 9
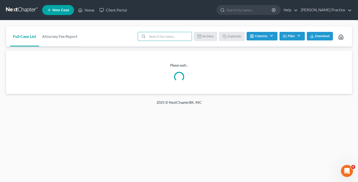
click at [109, 42] on div "Full Case List Attorney Fee Report Batch Download Archive Un-archive Duplicate …" at bounding box center [179, 36] width 346 height 20
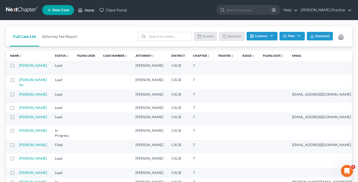
click at [87, 11] on link "Home" at bounding box center [86, 10] width 21 height 9
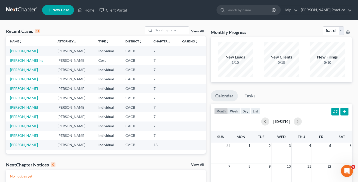
drag, startPoint x: 155, startPoint y: 54, endPoint x: 46, endPoint y: 52, distance: 108.5
click at [46, 52] on tr "[PERSON_NAME] [PERSON_NAME] Individual CACB 7" at bounding box center [106, 50] width 200 height 9
click at [46, 52] on td "[PERSON_NAME]" at bounding box center [29, 50] width 47 height 9
click at [23, 51] on link "[PERSON_NAME]" at bounding box center [24, 51] width 28 height 4
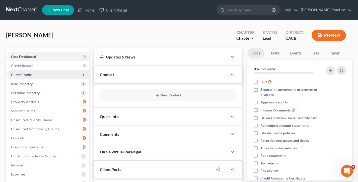
click at [27, 75] on span "Client Profile" at bounding box center [21, 75] width 21 height 4
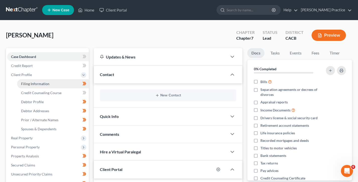
click at [40, 83] on span "Filing Information" at bounding box center [35, 84] width 28 height 4
select select "1"
select select "0"
select select "7"
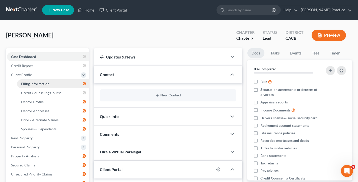
select select "0"
select select "4"
select select "0"
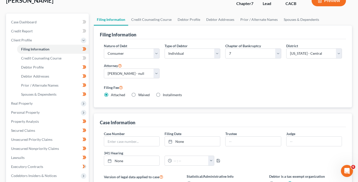
scroll to position [45, 0]
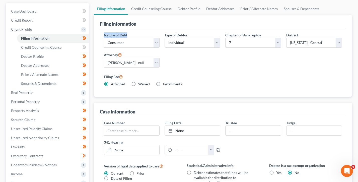
drag, startPoint x: 133, startPoint y: 35, endPoint x: 101, endPoint y: 33, distance: 31.4
click at [101, 33] on div "Nature of Debt Select Business Consumer Other Nature of Business Select Clearin…" at bounding box center [131, 41] width 61 height 19
click at [133, 42] on select "Select Business Consumer Other" at bounding box center [132, 43] width 56 height 10
click at [104, 38] on select "Select Business Consumer Other" at bounding box center [132, 43] width 56 height 10
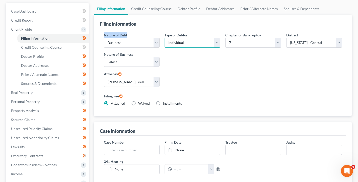
click at [198, 41] on select "Select Individual Joint" at bounding box center [193, 43] width 56 height 10
click at [124, 65] on select "Select Clearing Bank Commodity Broker Health Care Business Other Railroad Singl…" at bounding box center [132, 62] width 56 height 10
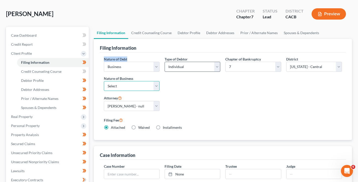
scroll to position [0, 0]
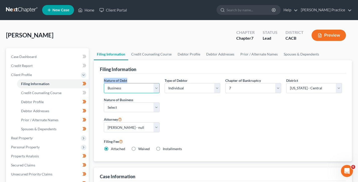
click at [138, 86] on select "Select Business Consumer Other" at bounding box center [132, 88] width 56 height 10
select select "1"
click at [104, 83] on select "Select Business Consumer Other" at bounding box center [132, 88] width 56 height 10
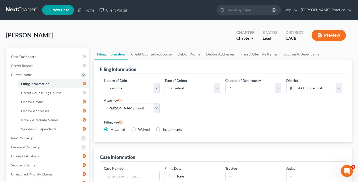
click at [153, 68] on div "Filing Information" at bounding box center [223, 67] width 246 height 14
drag, startPoint x: 297, startPoint y: 39, endPoint x: 229, endPoint y: 29, distance: 68.5
click at [229, 29] on div "[PERSON_NAME] Upgraded Chapter Chapter 7 Status Lead District CACB Preview" at bounding box center [179, 37] width 346 height 22
drag, startPoint x: 86, startPoint y: 9, endPoint x: 156, endPoint y: 20, distance: 70.9
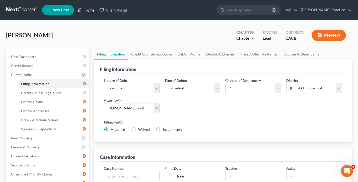
click at [86, 9] on link "Home" at bounding box center [86, 10] width 21 height 9
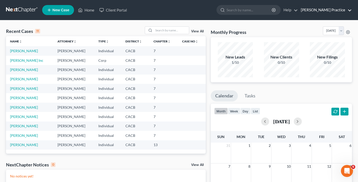
click at [332, 12] on link "[PERSON_NAME] Practice" at bounding box center [324, 10] width 53 height 9
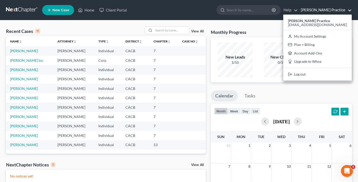
click at [208, 53] on div "Recent Cases 11 View All Name unfold_more expand_more expand_less Attorney unfo…" at bounding box center [106, 150] width 205 height 249
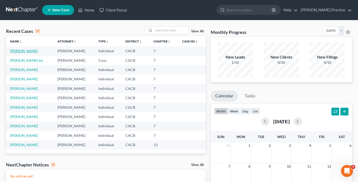
click at [16, 51] on link "[PERSON_NAME]" at bounding box center [24, 51] width 28 height 4
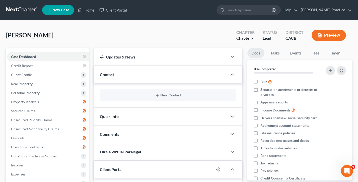
drag, startPoint x: 59, startPoint y: 35, endPoint x: 2, endPoint y: 35, distance: 57.5
click at [2, 35] on div "[PERSON_NAME] Upgraded Chapter Chapter 7 Status Lead District CACB Preview Peti…" at bounding box center [179, 138] width 358 height 237
drag, startPoint x: 4, startPoint y: 34, endPoint x: 226, endPoint y: 90, distance: 228.9
click at [4, 34] on div "[PERSON_NAME] Upgraded Chapter Chapter 7 Status Lead District CACB Preview Peti…" at bounding box center [179, 138] width 358 height 237
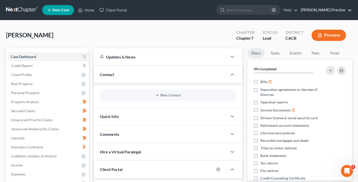
click at [331, 10] on link "[PERSON_NAME] Practice" at bounding box center [324, 10] width 53 height 9
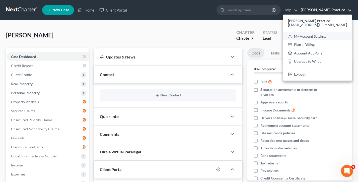
click at [320, 38] on link "My Account Settings" at bounding box center [317, 36] width 69 height 9
select select "7"
select select "29"
select select "4"
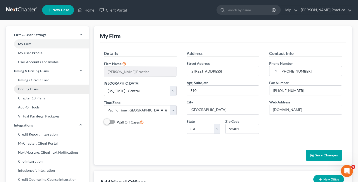
click at [39, 90] on link "Pricing Plans" at bounding box center [47, 89] width 83 height 9
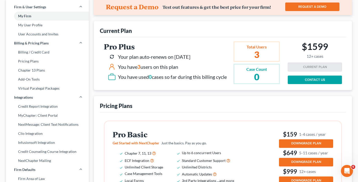
scroll to position [55, 0]
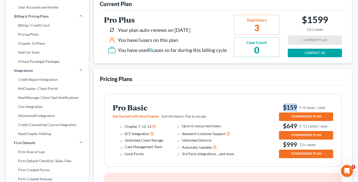
drag, startPoint x: 328, startPoint y: 106, endPoint x: 282, endPoint y: 107, distance: 46.5
click at [282, 107] on h3 "$159 1-4 cases / year" at bounding box center [306, 107] width 54 height 8
drag, startPoint x: 300, startPoint y: 106, endPoint x: 281, endPoint y: 107, distance: 18.4
click at [281, 107] on h3 "$159 1-4 cases / year" at bounding box center [306, 107] width 54 height 8
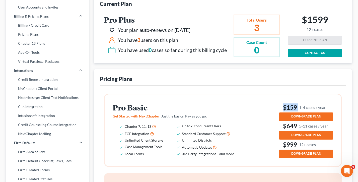
click at [281, 107] on h3 "$159 1-4 cases / year" at bounding box center [306, 107] width 54 height 8
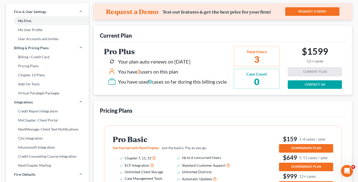
drag, startPoint x: 227, startPoint y: 83, endPoint x: 107, endPoint y: 60, distance: 122.4
click at [107, 60] on div "Pro Plus Your plan auto-renews on [DATE] You have 3 users on this plan You have…" at bounding box center [166, 67] width 125 height 40
click at [198, 91] on div "Pro Plus Your plan auto-renews on [DATE] You have 3 users on this plan You have…" at bounding box center [223, 68] width 246 height 53
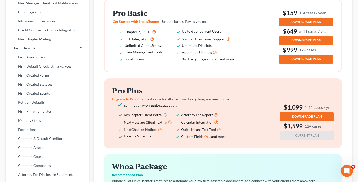
scroll to position [151, 0]
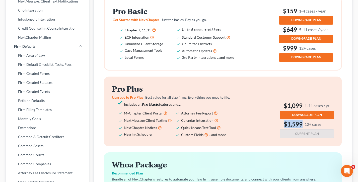
drag, startPoint x: 323, startPoint y: 123, endPoint x: 282, endPoint y: 124, distance: 40.9
click at [282, 124] on h3 "$1,599 12+ cases" at bounding box center [307, 124] width 54 height 8
click at [272, 122] on div "Pro Plus Upgrade to Pro Plus Best value for all size firms. Everything you need…" at bounding box center [223, 112] width 222 height 54
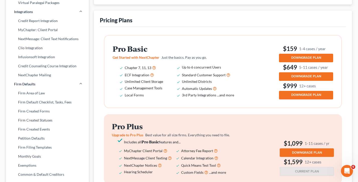
scroll to position [119, 0]
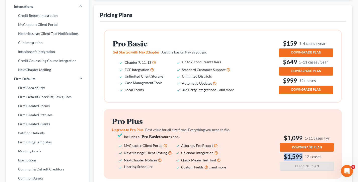
drag, startPoint x: 329, startPoint y: 155, endPoint x: 280, endPoint y: 155, distance: 49.2
click at [280, 156] on h3 "$1,599 12+ cases" at bounding box center [307, 157] width 54 height 8
click at [269, 148] on div "Pro Plus Upgrade to Pro Plus Best value for all size firms. Everything you need…" at bounding box center [223, 144] width 222 height 54
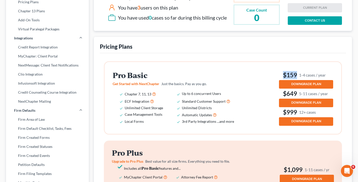
drag, startPoint x: 323, startPoint y: 74, endPoint x: 277, endPoint y: 74, distance: 45.9
click at [277, 74] on div "Pro Basic Get Started with NextChapter Just the basics. Pay as you go. Chapter …" at bounding box center [223, 98] width 221 height 56
click at [276, 74] on div "Pro Basic Get Started with NextChapter Just the basics. Pay as you go. Chapter …" at bounding box center [223, 98] width 221 height 56
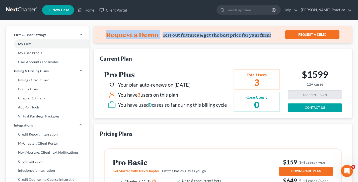
drag, startPoint x: 262, startPoint y: 36, endPoint x: 102, endPoint y: 32, distance: 160.5
click at [102, 32] on div "Request a Demo Test out features & get the best price for your firm! REQUEST A …" at bounding box center [223, 34] width 258 height 17
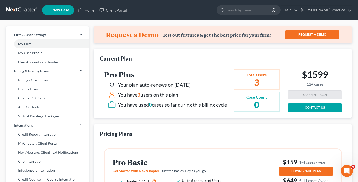
click at [102, 32] on div "Request a Demo Test out features & get the best price for your firm! REQUEST A …" at bounding box center [223, 34] width 258 height 17
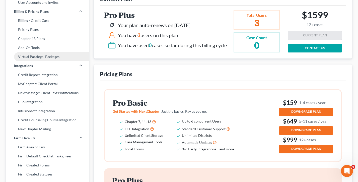
scroll to position [60, 0]
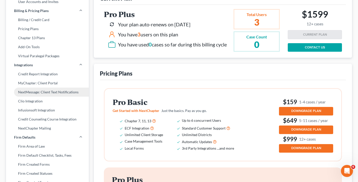
click at [39, 92] on link "NextMessage: Client Text Notifications" at bounding box center [47, 92] width 83 height 9
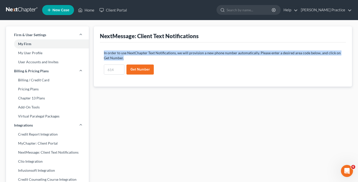
drag, startPoint x: 118, startPoint y: 58, endPoint x: 98, endPoint y: 52, distance: 20.9
click at [98, 52] on div "Case Type: Bankruptcy Bankruptcy NextMessage: Client Text Notifications In orde…" at bounding box center [223, 56] width 258 height 60
drag, startPoint x: 122, startPoint y: 57, endPoint x: 102, endPoint y: 53, distance: 20.4
click at [102, 53] on div "In order to use NextChapter Text Notifications, we will provision a new phone n…" at bounding box center [222, 64] width 243 height 28
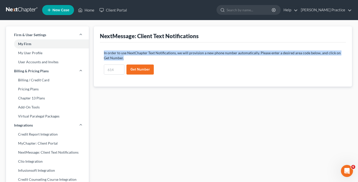
click at [102, 53] on div "In order to use NextChapter Text Notifications, we will provision a new phone n…" at bounding box center [222, 64] width 243 height 28
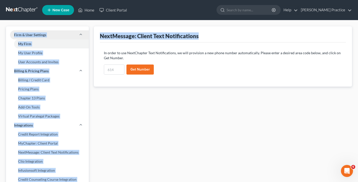
drag, startPoint x: 203, startPoint y: 36, endPoint x: 84, endPoint y: 34, distance: 119.3
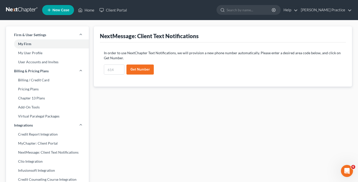
click at [148, 39] on div "NextMessage: Client Text Notifications" at bounding box center [223, 35] width 246 height 7
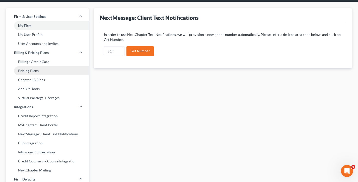
scroll to position [30, 0]
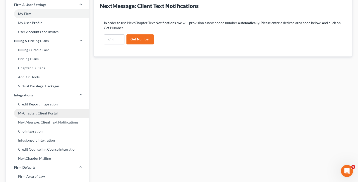
click at [41, 114] on link "MyChapter: Client Portal" at bounding box center [47, 113] width 83 height 9
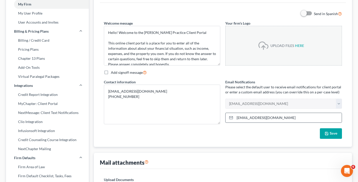
scroll to position [23, 0]
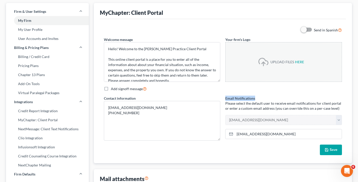
drag, startPoint x: 263, startPoint y: 98, endPoint x: 226, endPoint y: 98, distance: 36.4
click at [225, 98] on div "Email Notifications Please select the default user to receive email notificatio…" at bounding box center [284, 120] width 122 height 49
click at [263, 99] on div "Email Notifications Please select the default user to receive email notificatio…" at bounding box center [283, 110] width 117 height 29
drag, startPoint x: 258, startPoint y: 98, endPoint x: 222, endPoint y: 97, distance: 36.2
click at [222, 97] on div "Send in Spanish Welcome message Hello! Welcome to the [PERSON_NAME] Practice Cl…" at bounding box center [222, 91] width 243 height 128
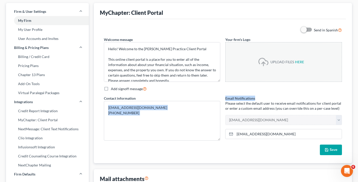
click at [222, 97] on div "Contact information [EMAIL_ADDRESS][DOMAIN_NAME] [PHONE_NUMBER]" at bounding box center [162, 118] width 122 height 45
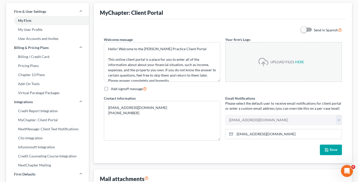
scroll to position [0, 0]
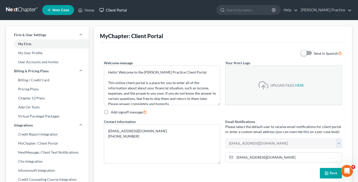
click at [113, 9] on link "Client Portal" at bounding box center [113, 10] width 33 height 9
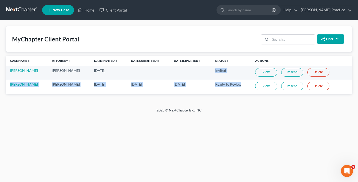
drag, startPoint x: 240, startPoint y: 87, endPoint x: 129, endPoint y: 67, distance: 113.3
click at [132, 67] on tbody "[PERSON_NAME] [PERSON_NAME] [DATE] Invited View Resend Delete [PERSON_NAME] [PE…" at bounding box center [179, 80] width 346 height 28
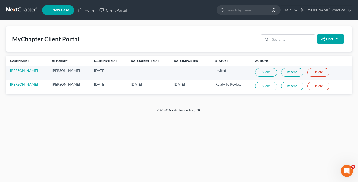
click at [119, 41] on div "MyChapter Client Portal Filter Status Filter... Invited In Progress Ready To Re…" at bounding box center [179, 38] width 346 height 25
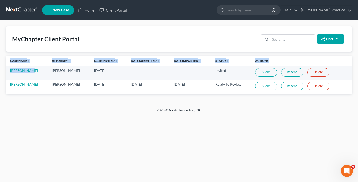
drag, startPoint x: 36, startPoint y: 72, endPoint x: 10, endPoint y: 72, distance: 26.4
click at [2, 71] on div "MyChapter Client Portal Filter Status Filter... Invited In Progress Ready To Re…" at bounding box center [179, 63] width 358 height 87
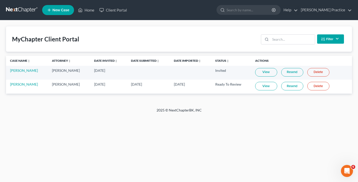
click at [90, 71] on td "[DATE]" at bounding box center [108, 73] width 37 height 14
drag, startPoint x: 106, startPoint y: 71, endPoint x: 85, endPoint y: 71, distance: 21.8
click at [90, 71] on td "[DATE]" at bounding box center [108, 73] width 37 height 14
click at [142, 68] on td at bounding box center [148, 73] width 43 height 14
drag, startPoint x: 153, startPoint y: 68, endPoint x: 124, endPoint y: 68, distance: 28.6
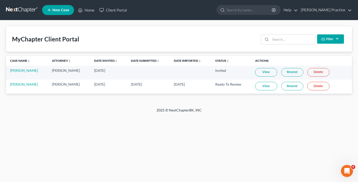
click at [127, 68] on td at bounding box center [148, 73] width 43 height 14
drag, startPoint x: 197, startPoint y: 69, endPoint x: 170, endPoint y: 69, distance: 27.4
click at [170, 69] on td at bounding box center [190, 73] width 41 height 14
drag, startPoint x: 241, startPoint y: 84, endPoint x: 207, endPoint y: 84, distance: 33.9
click at [207, 84] on tr "[PERSON_NAME] [PERSON_NAME] [DATE] [DATE] [DATE] Ready To Review View Resend De…" at bounding box center [179, 87] width 346 height 14
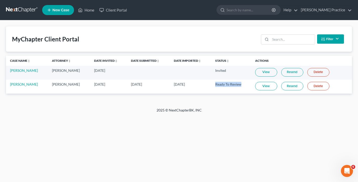
click at [260, 85] on link "View" at bounding box center [266, 86] width 22 height 9
click at [89, 9] on link "Home" at bounding box center [86, 10] width 21 height 9
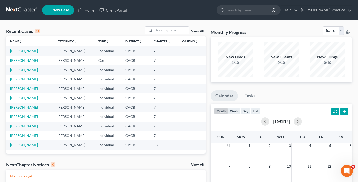
click at [22, 80] on link "[PERSON_NAME]" at bounding box center [24, 79] width 28 height 4
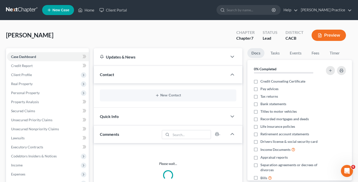
drag, startPoint x: 58, startPoint y: 36, endPoint x: 55, endPoint y: 38, distance: 3.6
click at [8, 35] on div "[PERSON_NAME] Upgraded Chapter Chapter 7 Status Lead District CACB Preview" at bounding box center [179, 37] width 346 height 22
click at [8, 35] on span "[PERSON_NAME]" at bounding box center [29, 34] width 47 height 7
click at [16, 37] on div "[PERSON_NAME] Upgraded Chapter Chapter 7 Status Lead District CACB Preview" at bounding box center [179, 37] width 346 height 22
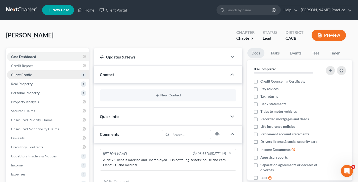
drag, startPoint x: 55, startPoint y: 38, endPoint x: 47, endPoint y: 74, distance: 36.1
click at [55, 38] on div "[PERSON_NAME] Upgraded Chapter Chapter 7 Status Lead District CACB Preview" at bounding box center [179, 37] width 346 height 22
click at [24, 41] on div "[PERSON_NAME] Upgraded Chapter Chapter 7 Status Lead District CACB Preview" at bounding box center [179, 37] width 346 height 22
click at [29, 74] on span "Client Profile" at bounding box center [21, 75] width 21 height 4
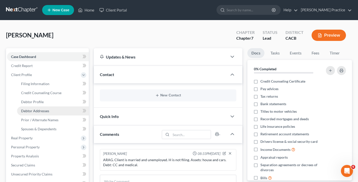
click at [38, 110] on span "Debtor Addresses" at bounding box center [35, 111] width 28 height 4
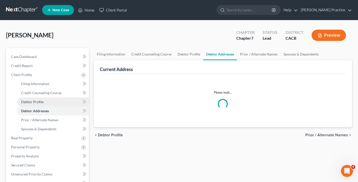
select select "0"
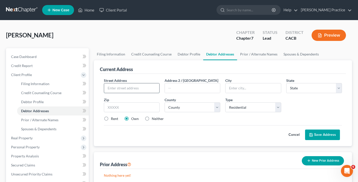
click at [137, 86] on input "text" at bounding box center [131, 88] width 55 height 10
type input "[STREET_ADDRESS][PERSON_NAME]"
type input "308"
type input "[GEOGRAPHIC_DATA]"
select select "36"
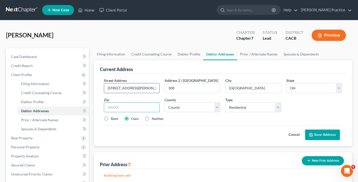
type input "43016"
click at [324, 135] on button "Save Address" at bounding box center [322, 135] width 35 height 11
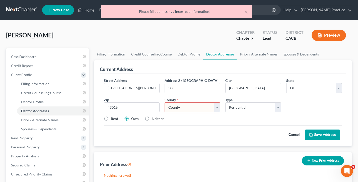
drag, startPoint x: 248, startPoint y: 12, endPoint x: 210, endPoint y: 95, distance: 91.4
click at [248, 12] on div "× Please fill out missing / incorrect information!" at bounding box center [176, 11] width 151 height 13
click at [199, 103] on select "County [GEOGRAPHIC_DATA] [GEOGRAPHIC_DATA] [GEOGRAPHIC_DATA] [GEOGRAPHIC_DATA] …" at bounding box center [193, 107] width 56 height 10
select select "3"
click at [165, 102] on select "County [GEOGRAPHIC_DATA] [GEOGRAPHIC_DATA] [GEOGRAPHIC_DATA] [GEOGRAPHIC_DATA] …" at bounding box center [193, 107] width 56 height 10
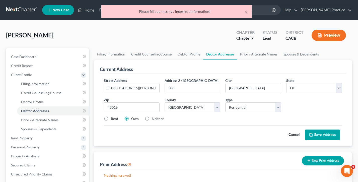
click at [337, 139] on button "Save Address" at bounding box center [322, 135] width 35 height 11
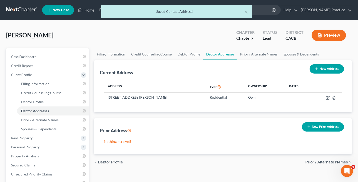
drag, startPoint x: 188, startPoint y: 99, endPoint x: 102, endPoint y: 98, distance: 85.9
click at [102, 98] on div "Address Type Ownership Dates [STREET_ADDRESS][PERSON_NAME] Residential Own" at bounding box center [223, 94] width 246 height 35
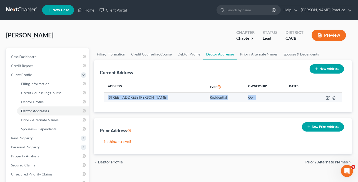
drag, startPoint x: 272, startPoint y: 97, endPoint x: 120, endPoint y: 93, distance: 152.5
click at [119, 93] on tr "[STREET_ADDRESS][PERSON_NAME] Residential Own" at bounding box center [223, 98] width 238 height 10
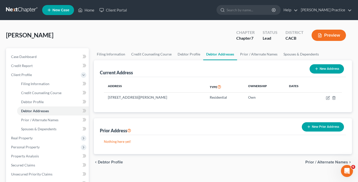
click at [130, 87] on th "Address" at bounding box center [155, 87] width 102 height 12
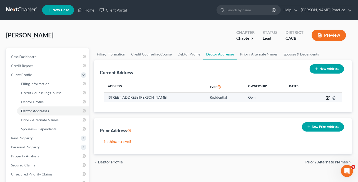
click at [327, 97] on icon "button" at bounding box center [328, 98] width 4 height 4
select select "36"
select select "3"
select select "0"
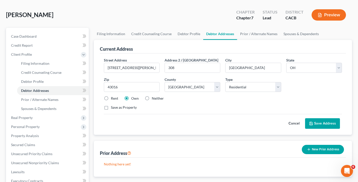
scroll to position [23, 0]
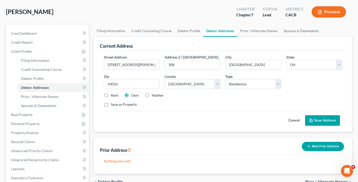
click at [297, 121] on button "Cancel" at bounding box center [294, 120] width 22 height 10
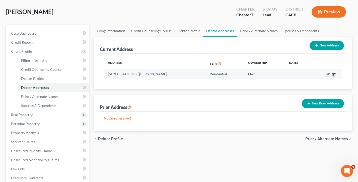
click at [334, 74] on icon "button" at bounding box center [334, 75] width 4 height 4
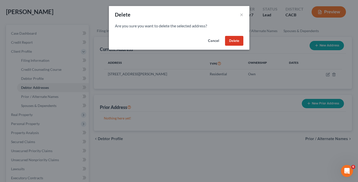
drag, startPoint x: 240, startPoint y: 39, endPoint x: 251, endPoint y: 58, distance: 21.5
click at [240, 39] on button "Delete" at bounding box center [234, 41] width 18 height 10
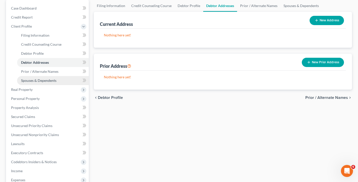
scroll to position [59, 0]
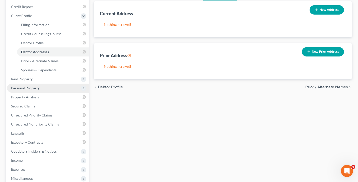
click at [24, 88] on span "Personal Property" at bounding box center [25, 88] width 29 height 4
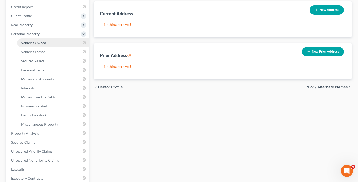
click at [31, 42] on span "Vehicles Owned" at bounding box center [33, 43] width 25 height 4
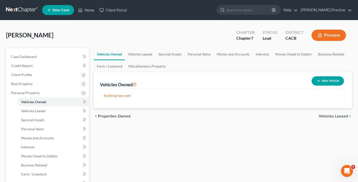
click at [324, 81] on button "New Vehicle" at bounding box center [328, 80] width 32 height 9
select select "0"
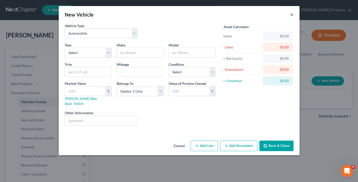
click at [292, 15] on button "×" at bounding box center [292, 15] width 4 height 6
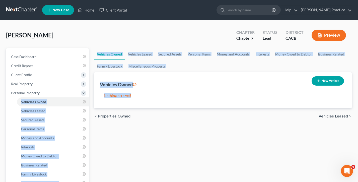
drag, startPoint x: 142, startPoint y: 99, endPoint x: 93, endPoint y: 96, distance: 49.1
click at [99, 96] on div "Vehicles Owned New Vehicle Nothing here yet! Vehicle Market Value Liens Exempti…" at bounding box center [223, 90] width 258 height 36
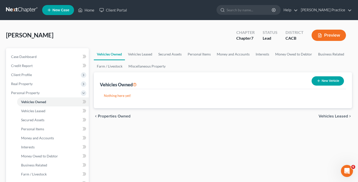
click at [334, 34] on button "Preview" at bounding box center [329, 35] width 34 height 11
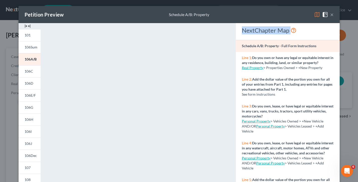
drag, startPoint x: 313, startPoint y: 32, endPoint x: 243, endPoint y: 31, distance: 70.0
click at [243, 31] on div "NextChapter Map" at bounding box center [288, 30] width 92 height 8
click at [312, 31] on div "NextChapter Map" at bounding box center [288, 30] width 92 height 8
drag, startPoint x: 326, startPoint y: 68, endPoint x: 284, endPoint y: 69, distance: 41.2
click at [241, 55] on div "Line 1: Do you own or have any legal or equitable interest in any residence, bu…" at bounding box center [288, 63] width 104 height 22
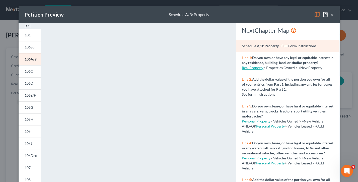
click at [278, 61] on strong "Do you own or have any legal or equitable interest in any residence, building, …" at bounding box center [288, 59] width 92 height 9
drag, startPoint x: 325, startPoint y: 69, endPoint x: 244, endPoint y: 56, distance: 82.1
click at [244, 56] on div "Line 1: Do you own or have any legal or equitable interest in any residence, bu…" at bounding box center [288, 63] width 104 height 22
click at [235, 60] on div "NextChapter Map Schedule A/B: Property - Full Form Instructions Line 1: Do you …" at bounding box center [287, 147] width 109 height 249
click at [252, 68] on link "Real Property" at bounding box center [253, 68] width 22 height 4
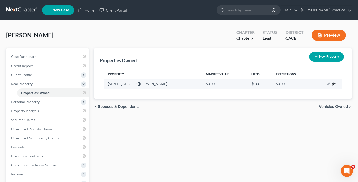
click at [334, 83] on icon "button" at bounding box center [334, 84] width 4 height 4
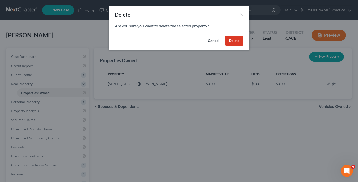
drag, startPoint x: 235, startPoint y: 40, endPoint x: 74, endPoint y: 69, distance: 163.6
click at [235, 40] on button "Delete" at bounding box center [234, 41] width 18 height 10
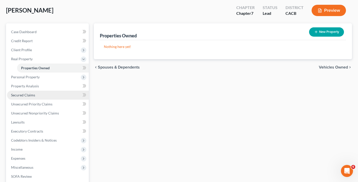
scroll to position [14, 0]
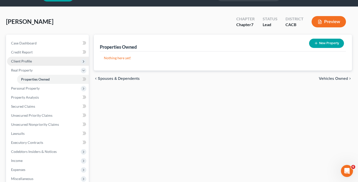
click at [24, 61] on span "Client Profile" at bounding box center [21, 61] width 21 height 4
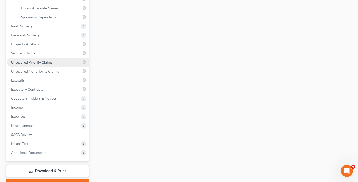
scroll to position [120, 0]
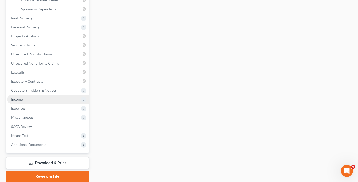
click at [30, 99] on span "Income" at bounding box center [48, 99] width 82 height 9
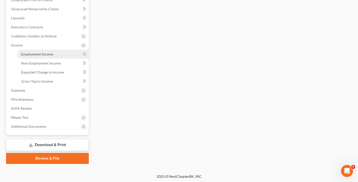
click at [37, 52] on span "Employment Income" at bounding box center [37, 54] width 32 height 4
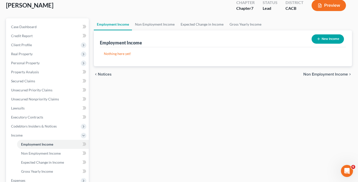
scroll to position [9, 0]
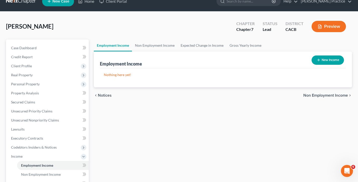
click at [329, 60] on button "New Income" at bounding box center [328, 59] width 32 height 9
select select "0"
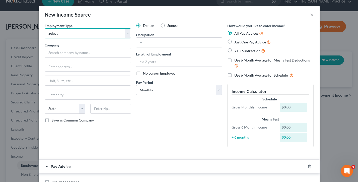
click at [105, 33] on select "Select Full or [DEMOGRAPHIC_DATA] Employment Self Employment" at bounding box center [88, 33] width 86 height 10
click at [45, 28] on select "Select Full or [DEMOGRAPHIC_DATA] Employment Self Employment" at bounding box center [88, 33] width 86 height 10
click at [89, 33] on select "Select Full or [DEMOGRAPHIC_DATA] Employment Self Employment" at bounding box center [88, 33] width 86 height 10
click at [45, 28] on select "Select Full or [DEMOGRAPHIC_DATA] Employment Self Employment" at bounding box center [88, 33] width 86 height 10
click at [88, 31] on select "Select Full or [DEMOGRAPHIC_DATA] Employment Self Employment" at bounding box center [88, 33] width 86 height 10
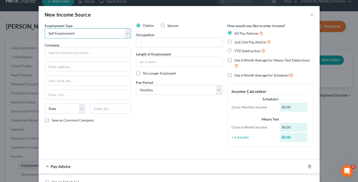
select select "0"
click at [45, 28] on select "Select Full or [DEMOGRAPHIC_DATA] Employment Self Employment" at bounding box center [88, 33] width 86 height 10
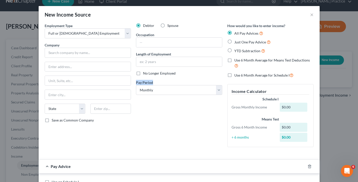
drag, startPoint x: 162, startPoint y: 82, endPoint x: 134, endPoint y: 82, distance: 28.4
click at [134, 82] on div "Debtor Spouse Occupation Length of Employment No Longer Employed Pay Period * S…" at bounding box center [179, 87] width 91 height 128
click at [166, 90] on select "Select Monthly Twice Monthly Every Other Week Weekly" at bounding box center [179, 90] width 86 height 10
click at [136, 85] on select "Select Monthly Twice Monthly Every Other Week Weekly" at bounding box center [179, 90] width 86 height 10
click at [164, 89] on select "Select Monthly Twice Monthly Every Other Week Weekly" at bounding box center [179, 90] width 86 height 10
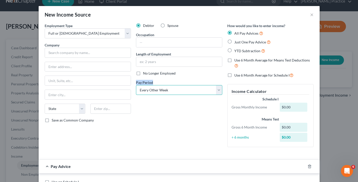
click at [136, 85] on select "Select Monthly Twice Monthly Every Other Week Weekly" at bounding box center [179, 90] width 86 height 10
click at [164, 88] on select "Select Monthly Twice Monthly Every Other Week Weekly" at bounding box center [179, 90] width 86 height 10
select select "3"
click at [136, 85] on select "Select Monthly Twice Monthly Every Other Week Weekly" at bounding box center [179, 90] width 86 height 10
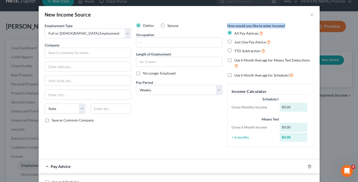
drag, startPoint x: 284, startPoint y: 25, endPoint x: 227, endPoint y: 24, distance: 56.7
click at [227, 24] on div "How would you like to enter income? All Pay Advices Just One Pay Advice YTD Sub…" at bounding box center [270, 87] width 91 height 128
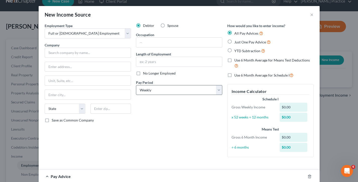
drag, startPoint x: 275, startPoint y: 34, endPoint x: 214, endPoint y: 92, distance: 83.5
click at [235, 31] on div "All Pay Advices" at bounding box center [270, 33] width 86 height 6
drag, startPoint x: 230, startPoint y: 33, endPoint x: 170, endPoint y: 124, distance: 108.4
click at [234, 33] on label "All Pay Advices" at bounding box center [248, 33] width 29 height 6
click at [236, 33] on input "All Pay Advices" at bounding box center [237, 31] width 3 height 3
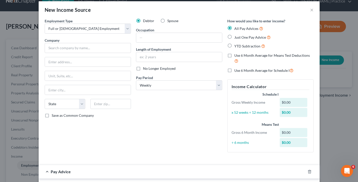
scroll to position [0, 0]
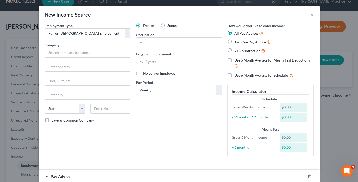
click at [234, 41] on label "Just One Pay Advice" at bounding box center [252, 42] width 36 height 6
click at [236, 41] on input "Just One Pay Advice" at bounding box center [237, 40] width 3 height 3
radio input "true"
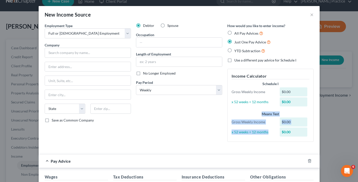
drag, startPoint x: 274, startPoint y: 132, endPoint x: 229, endPoint y: 112, distance: 49.2
click at [229, 112] on div "Means Test Gross Weekly Income $0.00 x 52 weeks ÷ 12 months $0.00" at bounding box center [270, 124] width 83 height 26
drag, startPoint x: 286, startPoint y: 113, endPoint x: 285, endPoint y: 78, distance: 35.2
click at [252, 110] on div "Schedule I Gross Weekly Income $0.00 x 52 weeks ÷ 12 months $0.00 Means Test Gr…" at bounding box center [270, 109] width 83 height 56
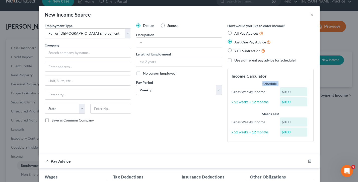
drag, startPoint x: 287, startPoint y: 85, endPoint x: 248, endPoint y: 80, distance: 39.6
click at [258, 84] on div "Schedule I" at bounding box center [271, 83] width 78 height 5
click at [234, 49] on label "YTD Subtraction" at bounding box center [249, 51] width 31 height 6
click at [236, 49] on input "YTD Subtraction" at bounding box center [237, 49] width 3 height 3
radio input "true"
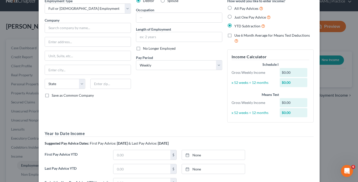
scroll to position [118, 0]
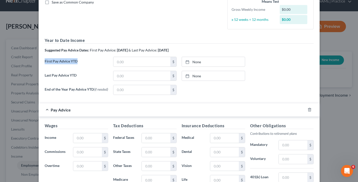
drag, startPoint x: 83, startPoint y: 61, endPoint x: 88, endPoint y: 80, distance: 19.8
click at [45, 61] on label "First Pay Advice YTD" at bounding box center [76, 64] width 69 height 14
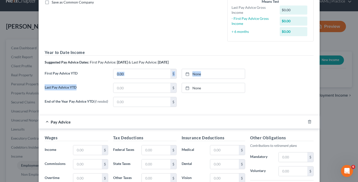
drag, startPoint x: 82, startPoint y: 79, endPoint x: 88, endPoint y: 91, distance: 13.4
click at [46, 78] on div "Year to Date Income Suggested Pay Advice Dates: First Pay Advice: [DATE] & Last…" at bounding box center [179, 79] width 269 height 61
click at [88, 91] on label "Last Pay Advice YTD" at bounding box center [76, 90] width 69 height 14
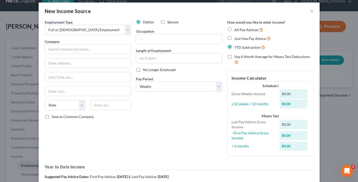
scroll to position [0, 0]
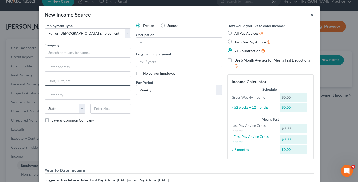
click at [313, 15] on button "×" at bounding box center [312, 15] width 4 height 6
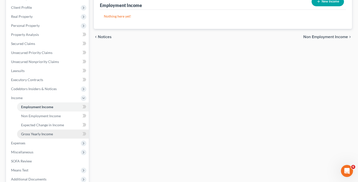
scroll to position [114, 0]
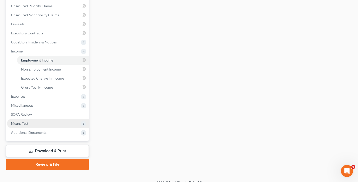
click at [29, 124] on span "Means Test" at bounding box center [48, 123] width 82 height 9
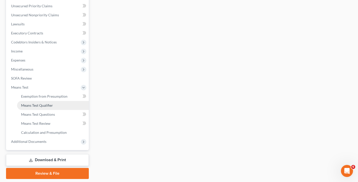
click at [39, 105] on span "Means Test Qualifier" at bounding box center [37, 105] width 32 height 4
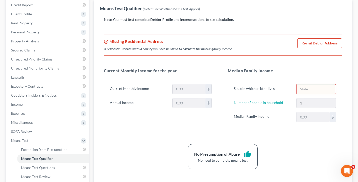
scroll to position [63, 0]
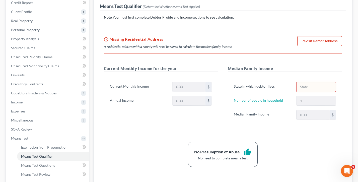
click at [289, 114] on div "Median Family Income $" at bounding box center [284, 115] width 107 height 10
drag, startPoint x: 149, startPoint y: 87, endPoint x: 105, endPoint y: 86, distance: 43.9
click at [105, 86] on div "Current Monthly Income $ Annual Income $" at bounding box center [161, 96] width 114 height 40
drag, startPoint x: 150, startPoint y: 86, endPoint x: 145, endPoint y: 107, distance: 21.7
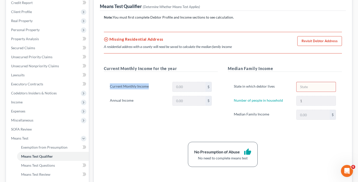
click at [108, 86] on label "Current Monthly Income" at bounding box center [138, 87] width 63 height 10
drag, startPoint x: 140, startPoint y: 101, endPoint x: 260, endPoint y: 100, distance: 120.0
click at [103, 98] on div "Current Monthly Income for the year Current Monthly Income $ Annual Income $" at bounding box center [161, 98] width 124 height 64
drag, startPoint x: 290, startPoint y: 101, endPoint x: 229, endPoint y: 99, distance: 60.3
click at [230, 100] on div "State in which debtor lives Number of people in household 1 Median Family Incom…" at bounding box center [285, 103] width 114 height 54
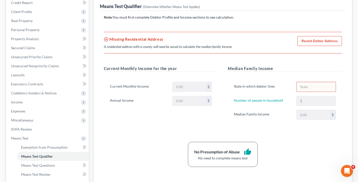
drag, startPoint x: 223, startPoint y: 99, endPoint x: 231, endPoint y: 98, distance: 7.8
click at [223, 99] on div "Median Family Income State in which debtor lives Number of people in household …" at bounding box center [285, 98] width 124 height 64
drag, startPoint x: 277, startPoint y: 114, endPoint x: 233, endPoint y: 114, distance: 43.7
click at [233, 114] on label "Median Family Income" at bounding box center [262, 115] width 63 height 10
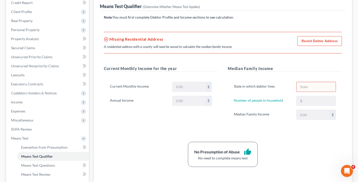
scroll to position [48, 0]
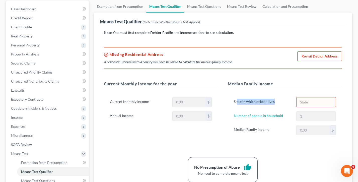
drag, startPoint x: 274, startPoint y: 102, endPoint x: 237, endPoint y: 102, distance: 36.9
click at [237, 102] on label "State in which debtor lives" at bounding box center [262, 102] width 63 height 10
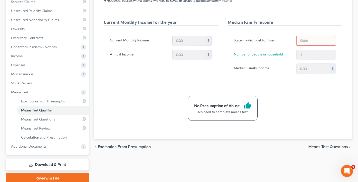
scroll to position [0, 0]
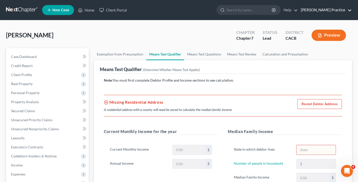
click at [337, 10] on link "[PERSON_NAME] Practice" at bounding box center [324, 10] width 53 height 9
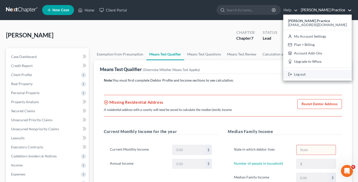
click at [312, 71] on link "Log out" at bounding box center [317, 74] width 69 height 9
